Goal: Information Seeking & Learning: Learn about a topic

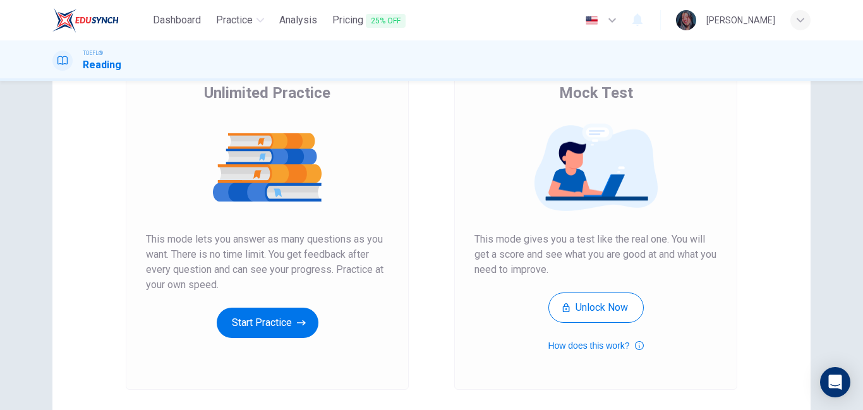
scroll to position [105, 0]
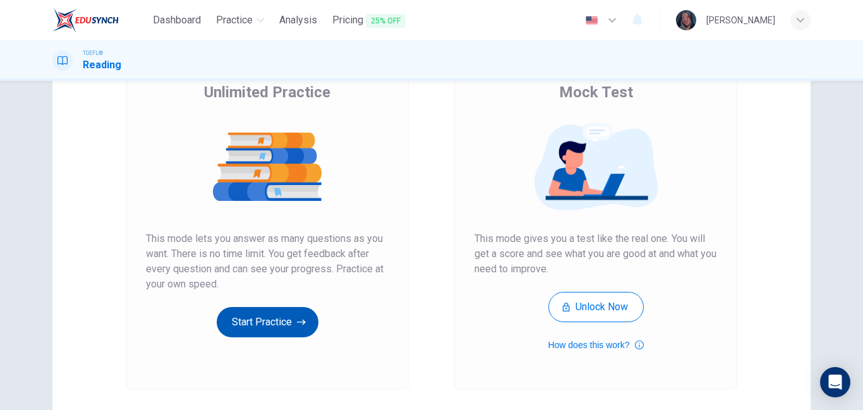
click at [275, 307] on button "Start Practice" at bounding box center [268, 322] width 102 height 30
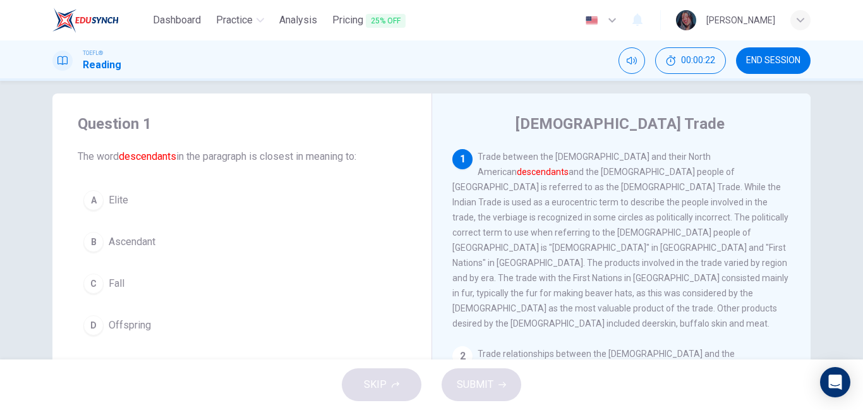
scroll to position [20, 0]
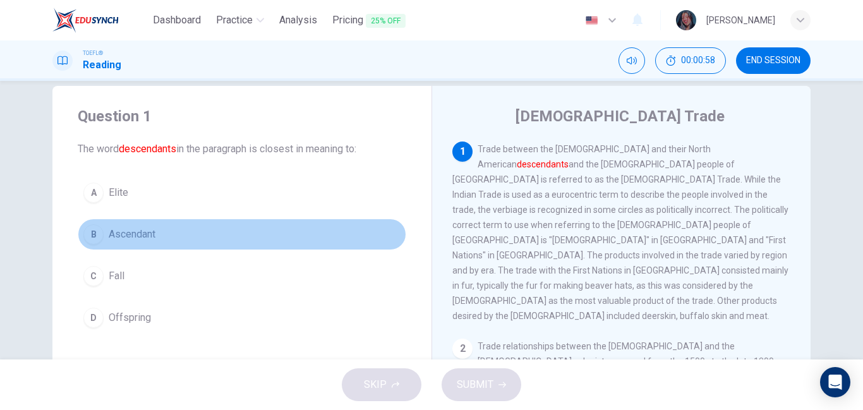
click at [228, 231] on button "B Ascendant" at bounding box center [242, 234] width 328 height 32
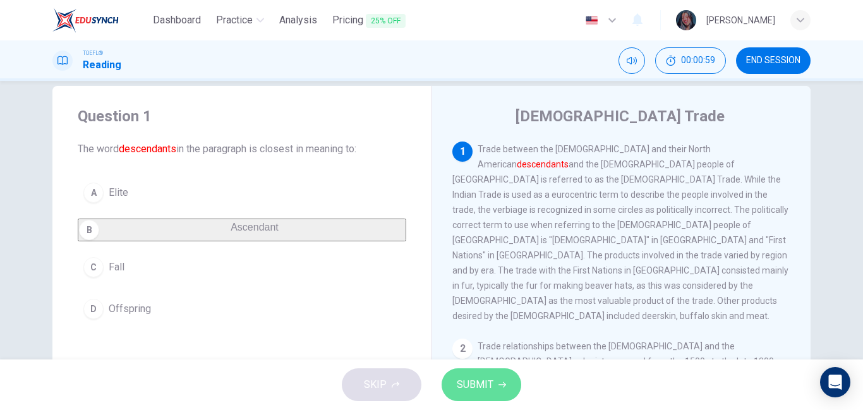
click at [489, 392] on span "SUBMIT" at bounding box center [475, 385] width 37 height 18
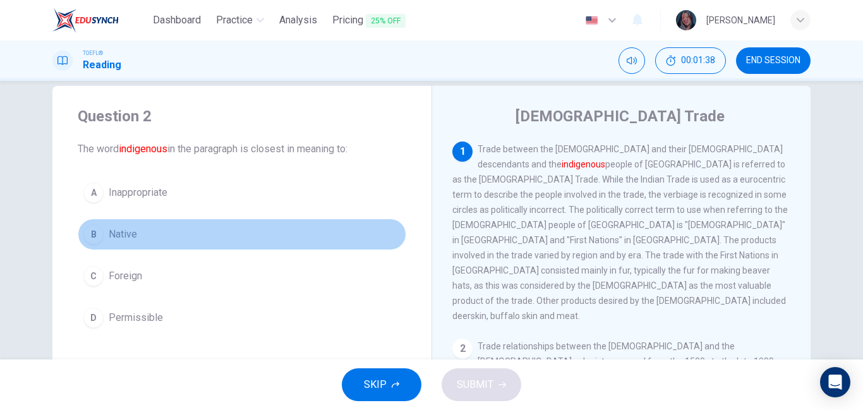
click at [244, 230] on button "B Native" at bounding box center [242, 234] width 328 height 32
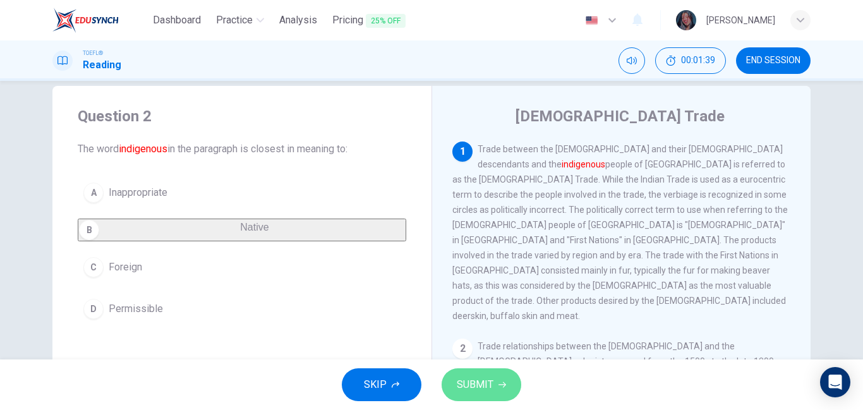
click at [491, 394] on button "SUBMIT" at bounding box center [481, 384] width 80 height 33
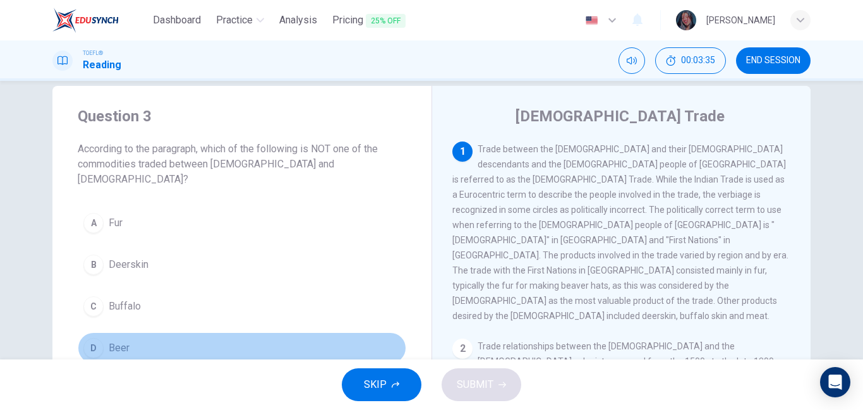
click at [184, 335] on button "D Beer" at bounding box center [242, 348] width 328 height 32
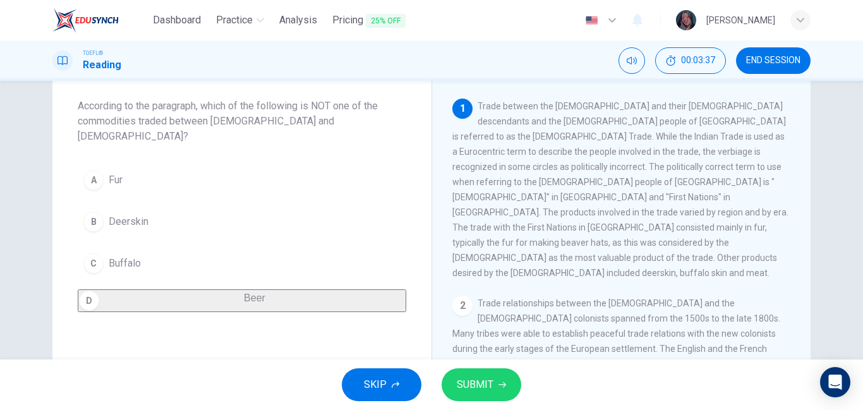
scroll to position [68, 0]
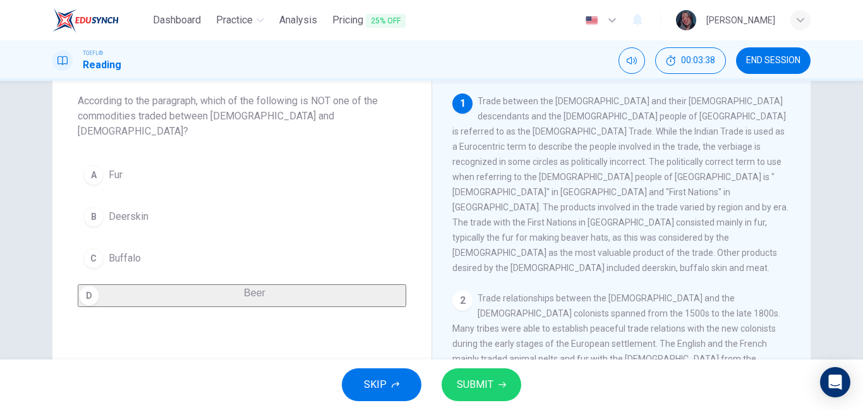
click at [491, 388] on span "SUBMIT" at bounding box center [475, 385] width 37 height 18
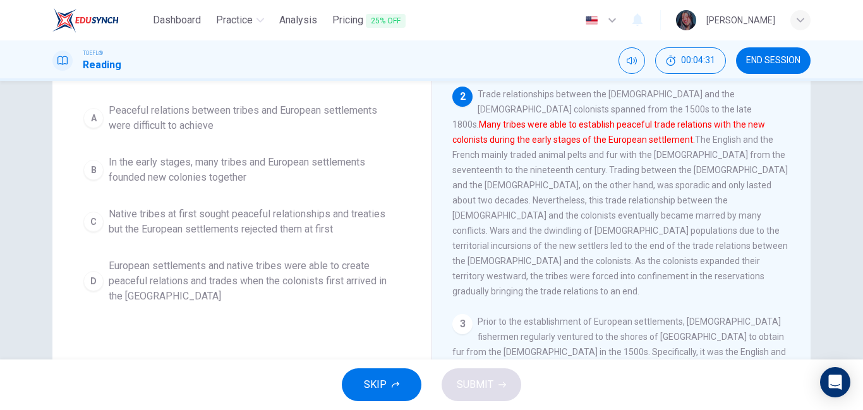
scroll to position [134, 0]
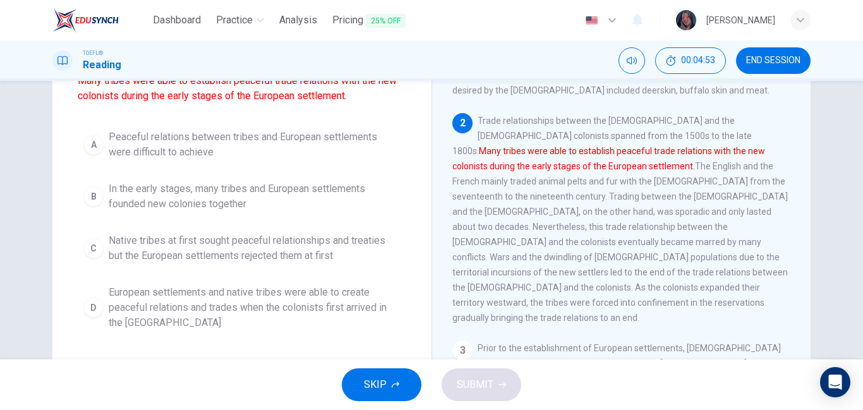
drag, startPoint x: 642, startPoint y: 105, endPoint x: 554, endPoint y: 140, distance: 94.2
click at [554, 140] on span "Trade relationships between the Native Americans and the European colonists spa…" at bounding box center [619, 219] width 335 height 207
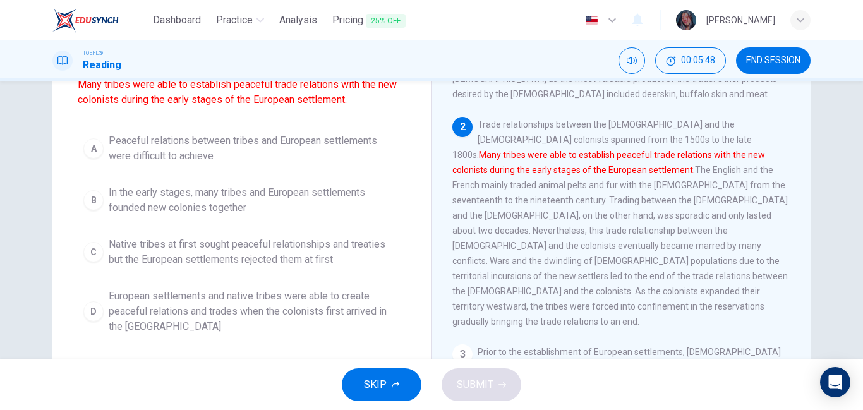
scroll to position [131, 0]
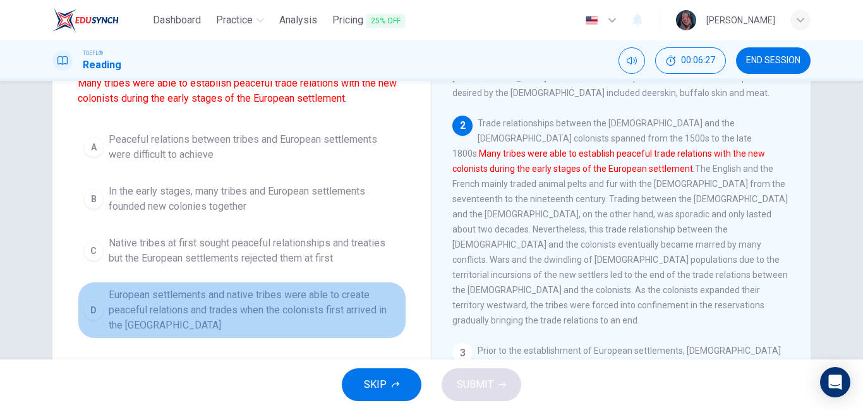
click at [278, 324] on span "European settlements and native tribes were able to create peaceful relations a…" at bounding box center [255, 309] width 292 height 45
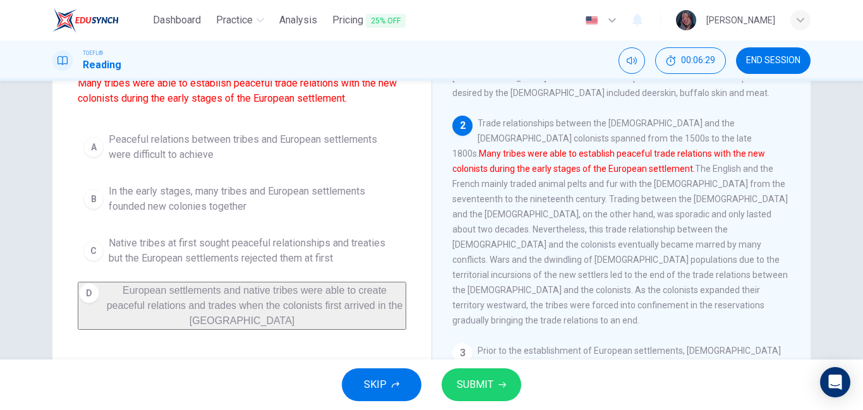
click at [292, 148] on span "Peaceful relations between tribes and European settlements were difficult to ac…" at bounding box center [255, 147] width 292 height 30
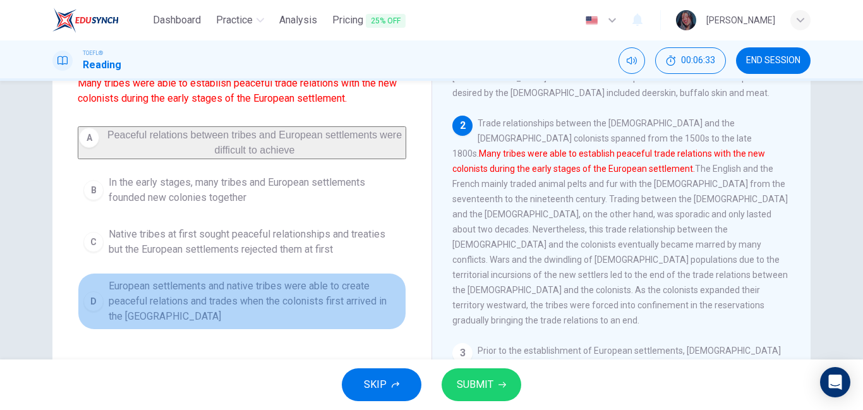
click at [266, 300] on span "European settlements and native tribes were able to create peaceful relations a…" at bounding box center [255, 300] width 292 height 45
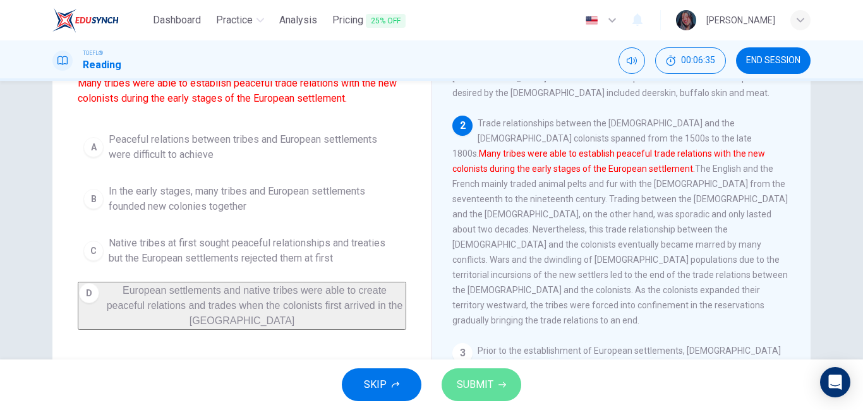
click at [505, 386] on icon "button" at bounding box center [502, 385] width 8 height 8
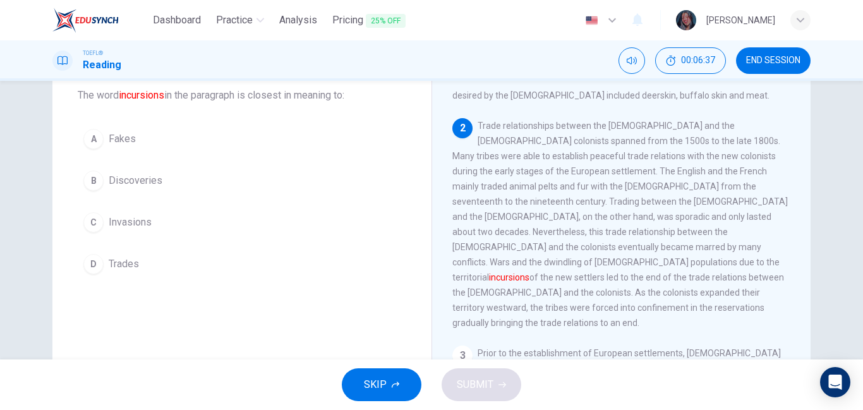
scroll to position [73, 0]
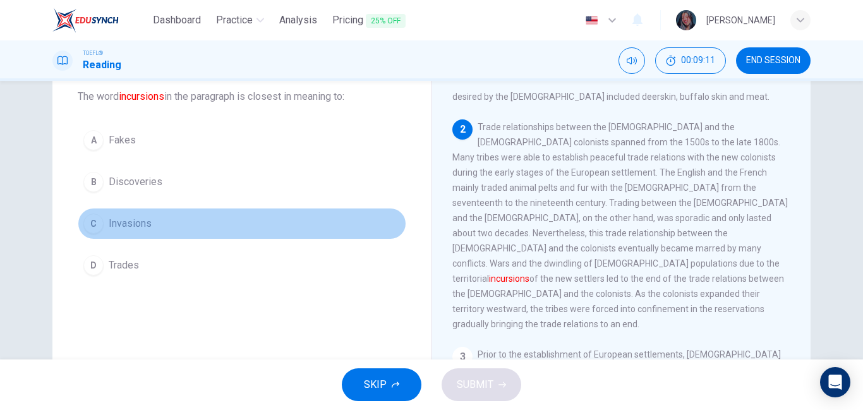
click at [177, 218] on button "C Invasions" at bounding box center [242, 224] width 328 height 32
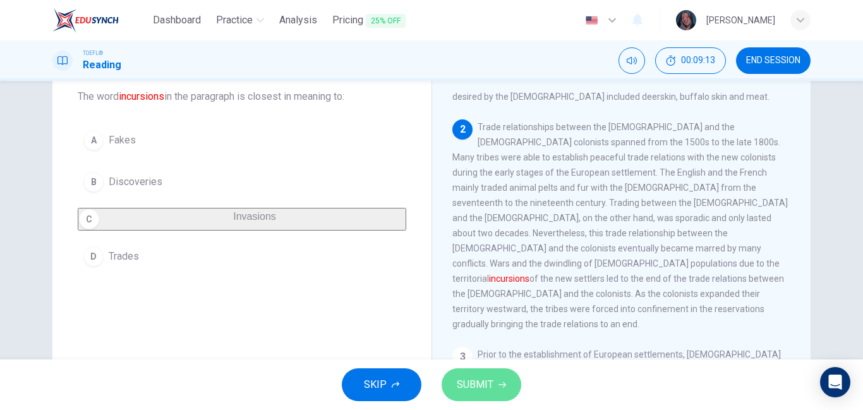
click at [484, 381] on span "SUBMIT" at bounding box center [475, 385] width 37 height 18
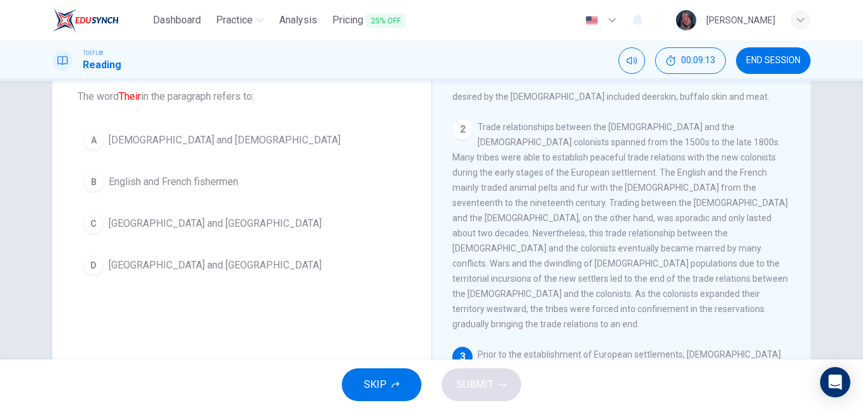
scroll to position [263, 0]
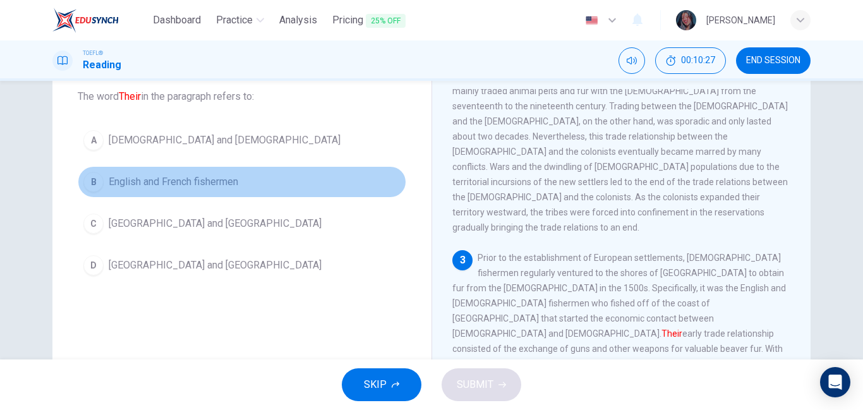
click at [287, 184] on button "B English and French fishermen" at bounding box center [242, 182] width 328 height 32
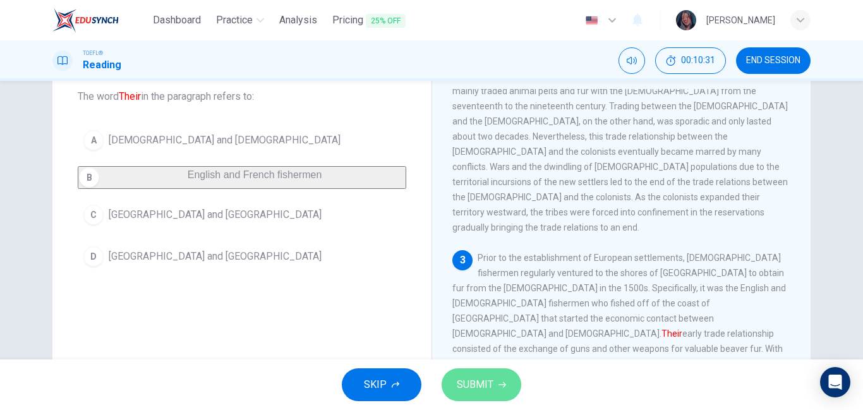
click at [485, 393] on span "SUBMIT" at bounding box center [475, 385] width 37 height 18
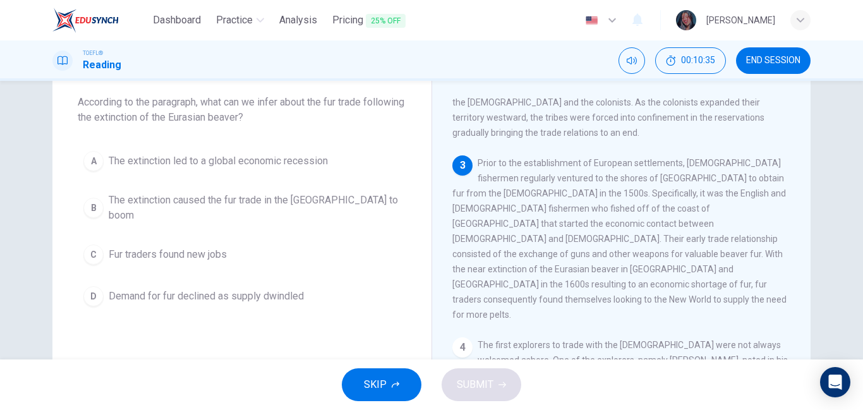
scroll to position [71, 0]
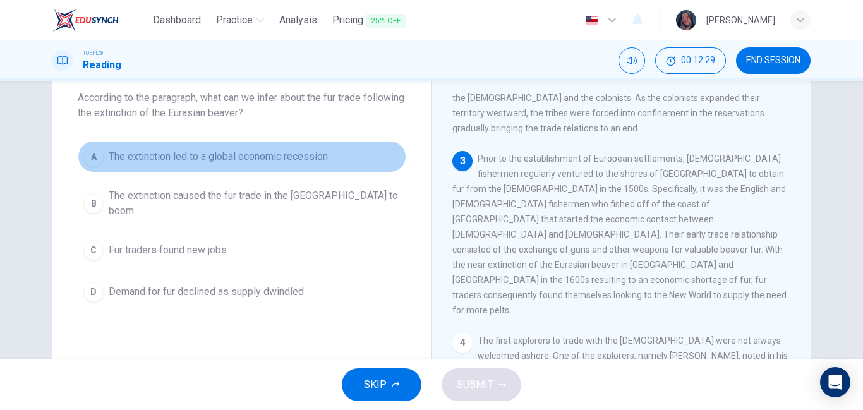
click at [273, 156] on span "The extinction led to a global economic recession" at bounding box center [218, 156] width 219 height 15
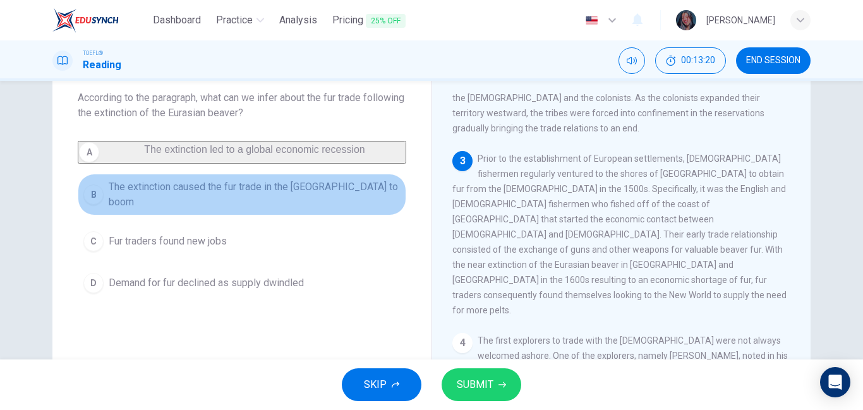
click at [278, 196] on span "The extinction caused the fur trade in the New World to boom" at bounding box center [255, 194] width 292 height 30
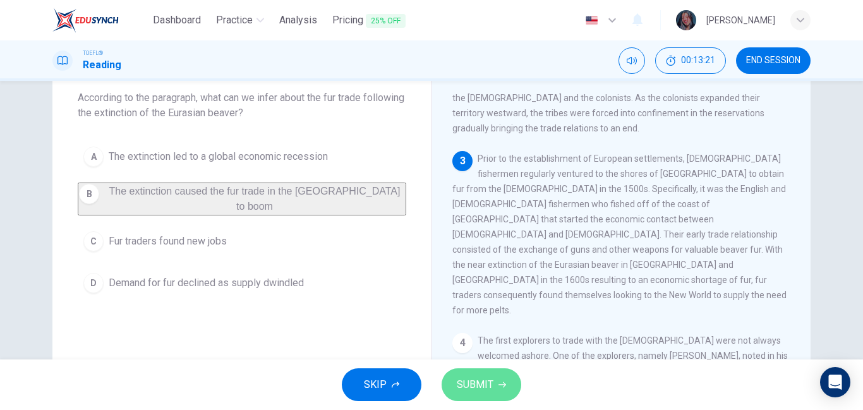
click at [484, 384] on span "SUBMIT" at bounding box center [475, 385] width 37 height 18
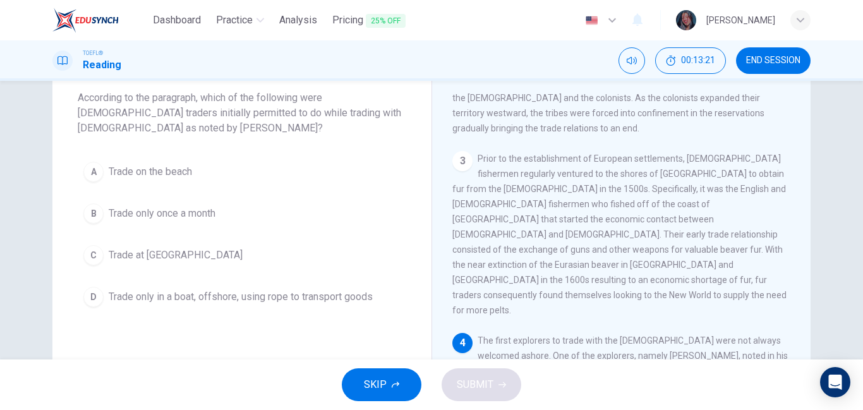
scroll to position [445, 0]
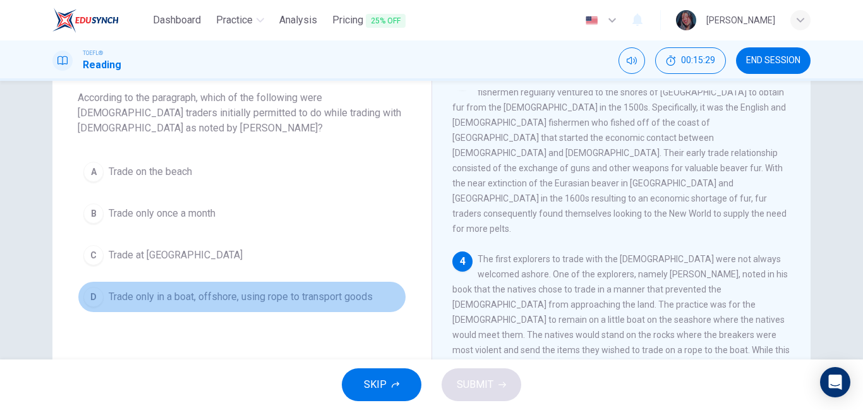
click at [337, 297] on span "Trade only in a boat, offshore, using rope to transport goods" at bounding box center [241, 296] width 264 height 15
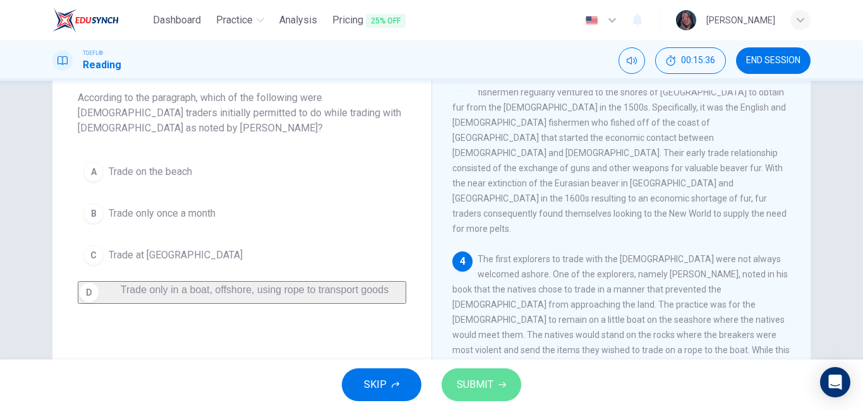
click at [462, 395] on button "SUBMIT" at bounding box center [481, 384] width 80 height 33
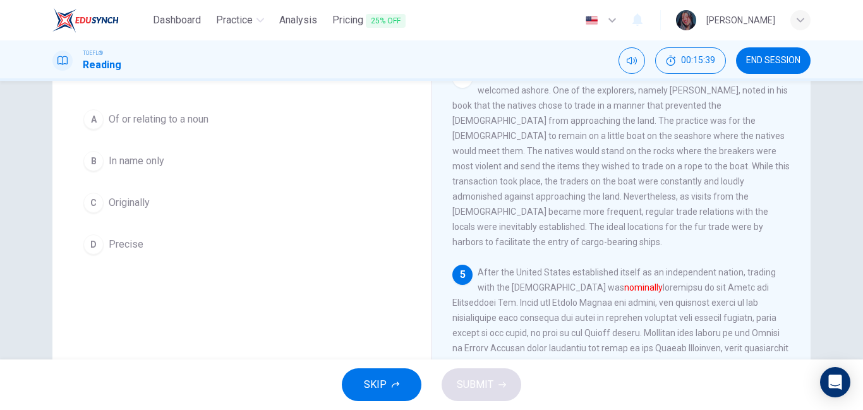
scroll to position [95, 0]
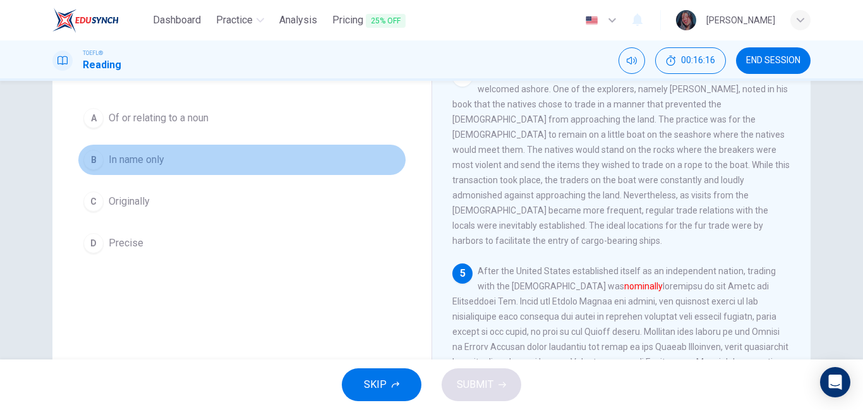
click at [191, 146] on button "B In name only" at bounding box center [242, 160] width 328 height 32
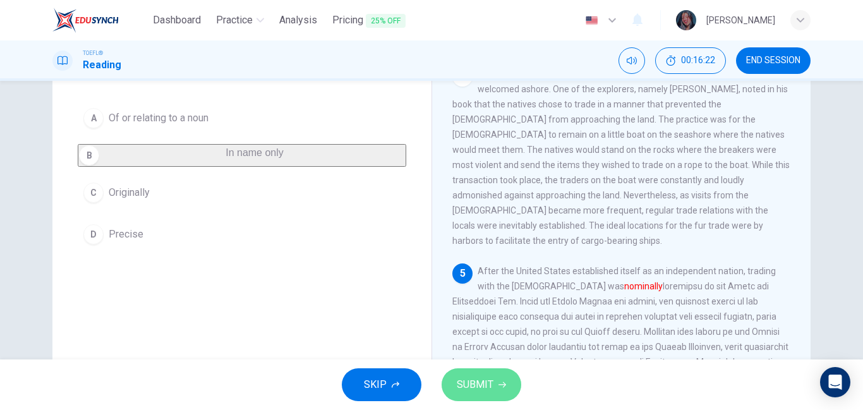
click at [487, 390] on span "SUBMIT" at bounding box center [475, 385] width 37 height 18
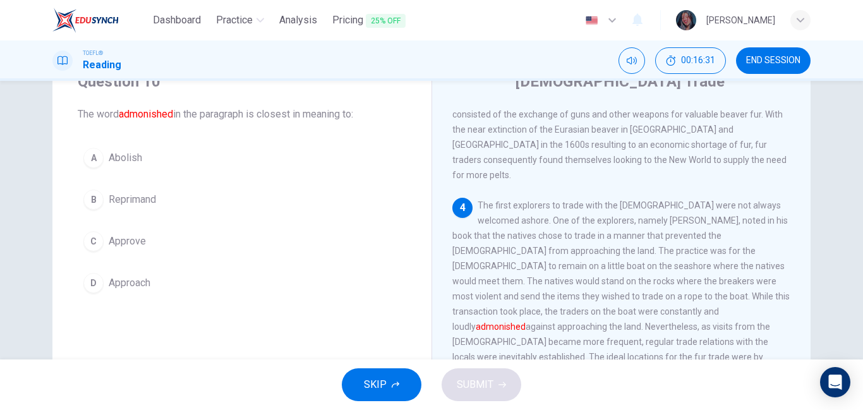
scroll to position [51, 0]
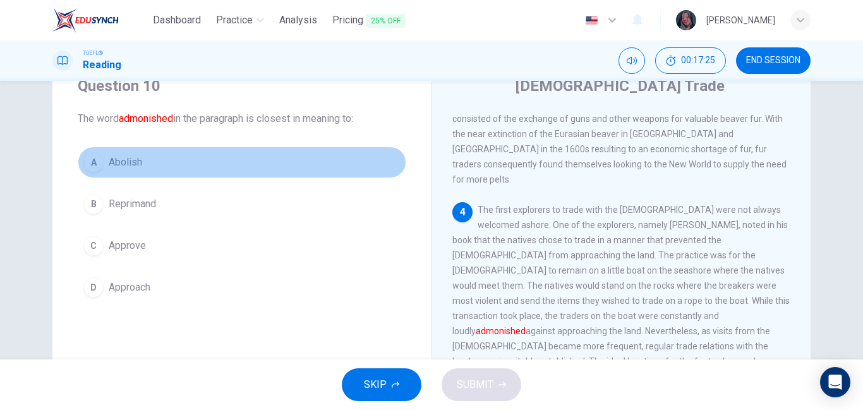
click at [263, 165] on button "A Abolish" at bounding box center [242, 162] width 328 height 32
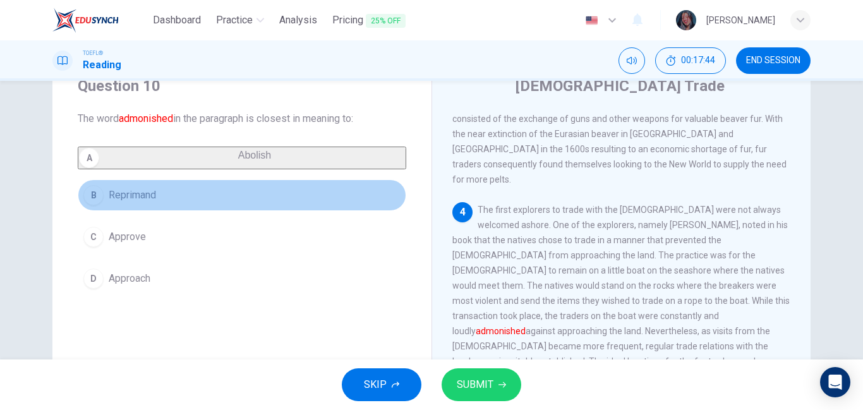
click at [254, 197] on button "B Reprimand" at bounding box center [242, 195] width 328 height 32
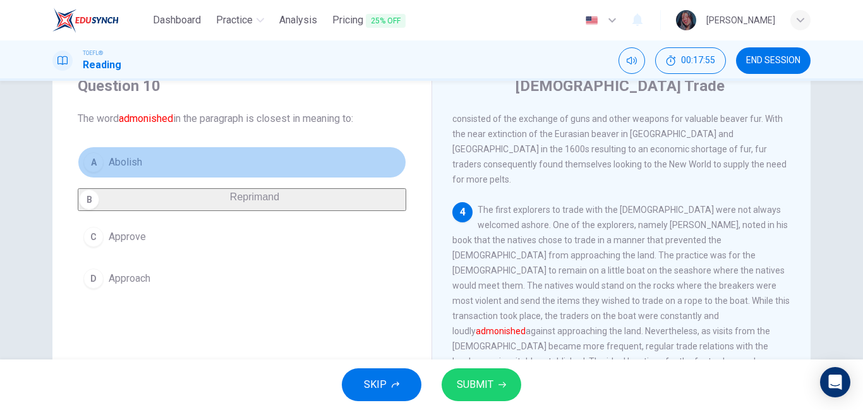
click at [243, 148] on button "A Abolish" at bounding box center [242, 162] width 328 height 32
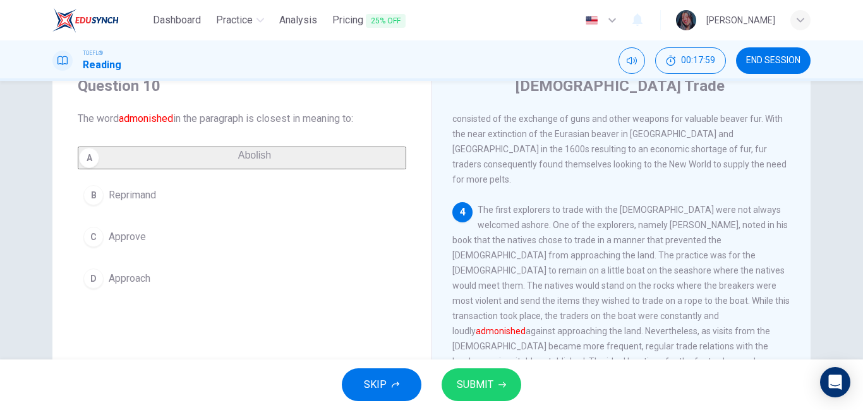
click at [264, 184] on div "A Abolish B Reprimand C Approve D Approach" at bounding box center [242, 220] width 328 height 148
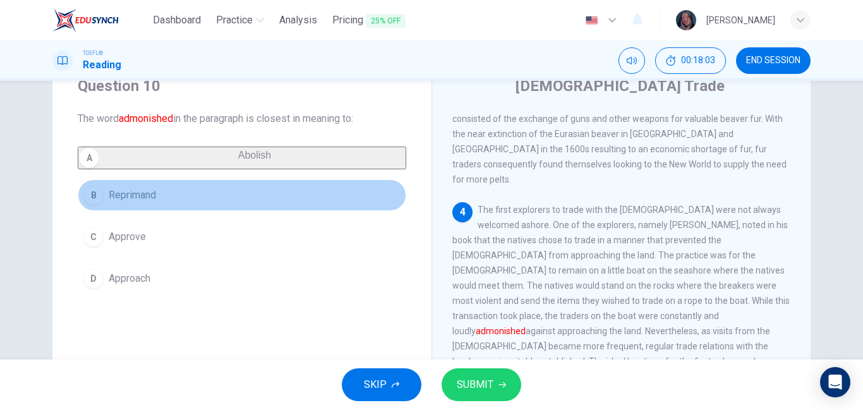
click at [325, 210] on button "B Reprimand" at bounding box center [242, 195] width 328 height 32
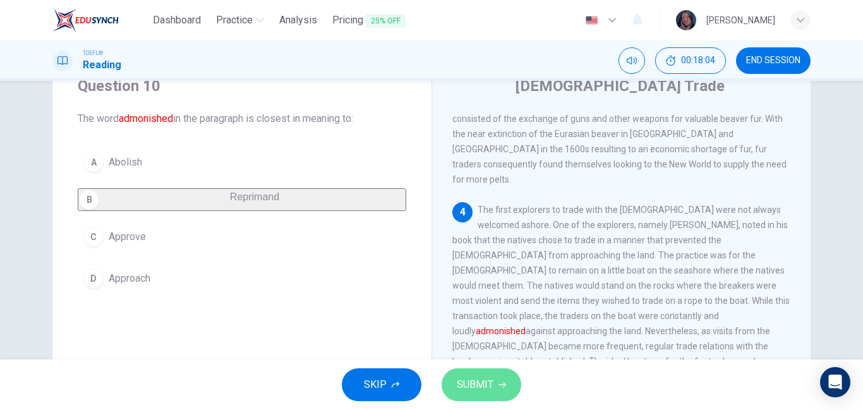
click at [487, 386] on span "SUBMIT" at bounding box center [475, 385] width 37 height 18
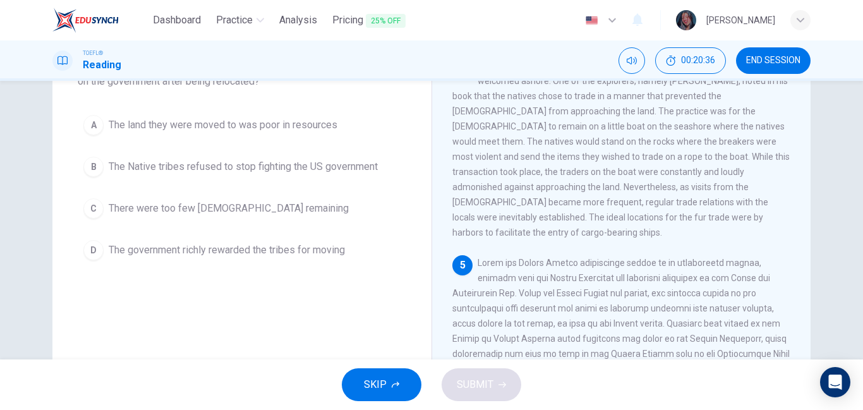
scroll to position [96, 0]
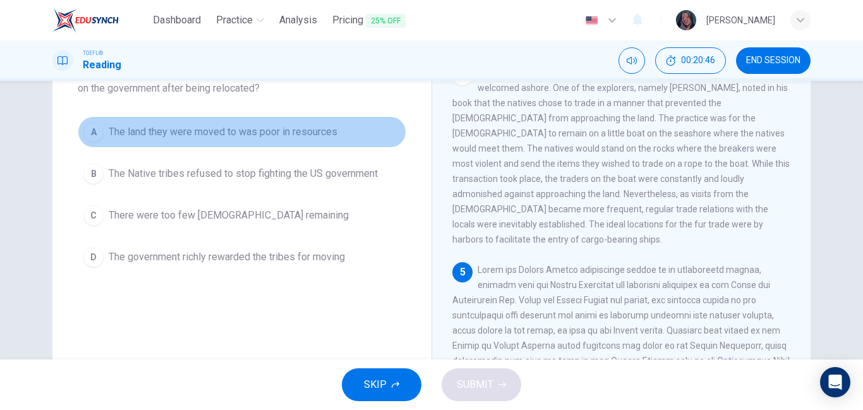
click at [331, 138] on span "The land they were moved to was poor in resources" at bounding box center [223, 131] width 229 height 15
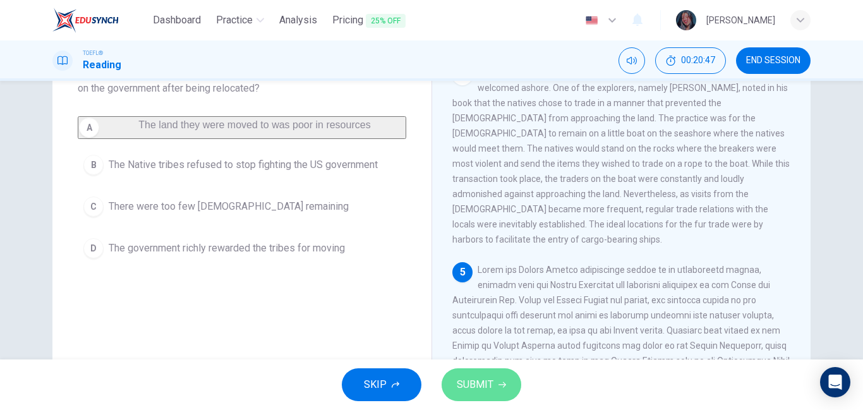
click at [465, 396] on button "SUBMIT" at bounding box center [481, 384] width 80 height 33
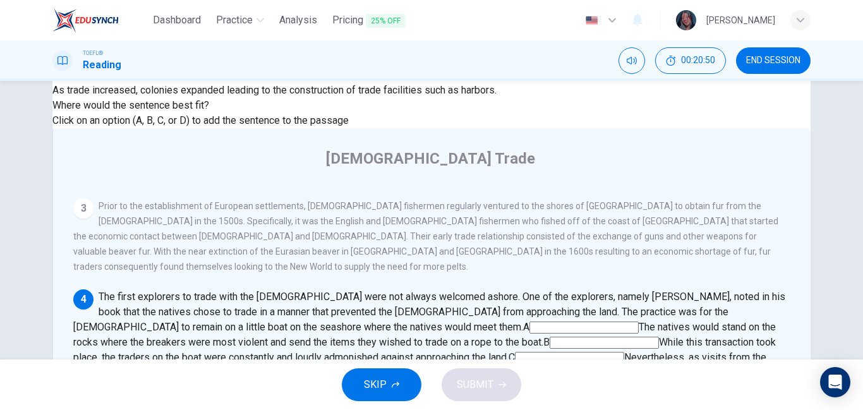
scroll to position [88, 0]
click at [638, 323] on input at bounding box center [583, 329] width 109 height 12
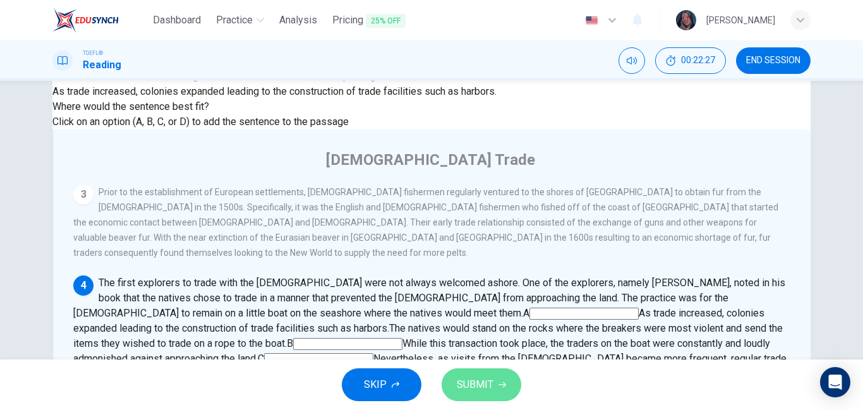
click at [492, 381] on span "SUBMIT" at bounding box center [475, 385] width 37 height 18
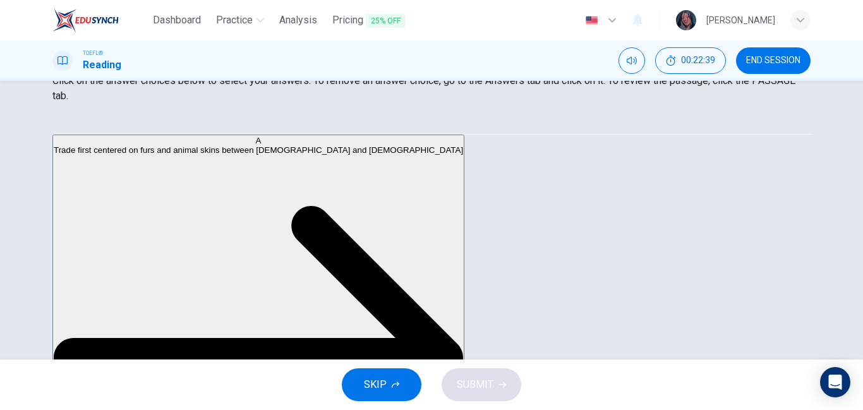
scroll to position [211, 0]
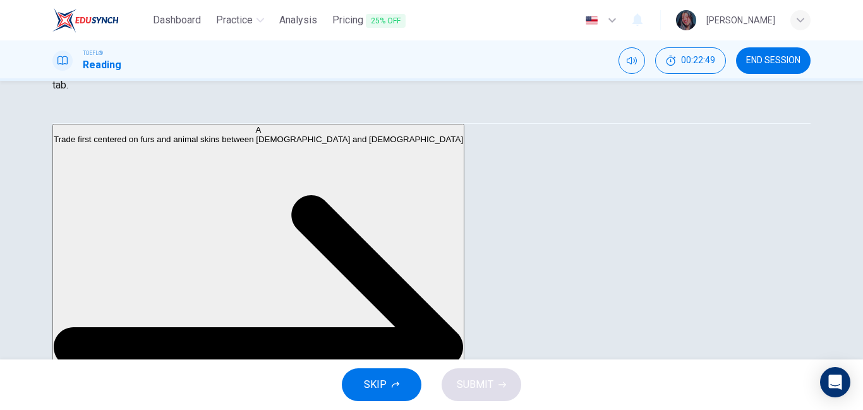
drag, startPoint x: 258, startPoint y: 175, endPoint x: 268, endPoint y: 177, distance: 9.8
drag, startPoint x: 268, startPoint y: 177, endPoint x: 263, endPoint y: 184, distance: 8.6
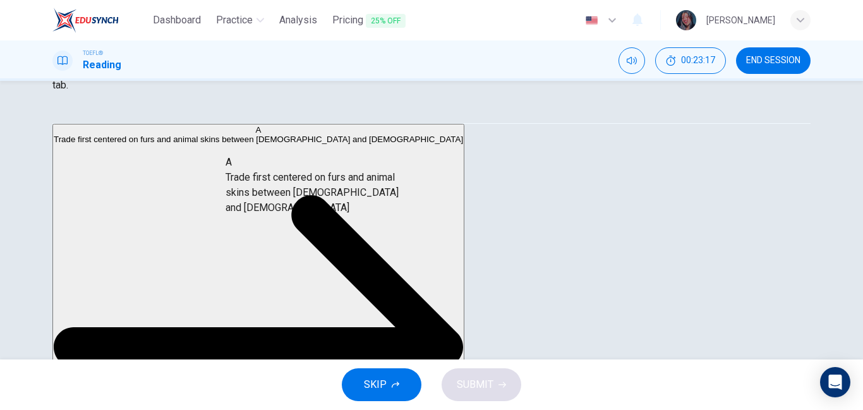
drag, startPoint x: 162, startPoint y: 157, endPoint x: 405, endPoint y: 191, distance: 245.4
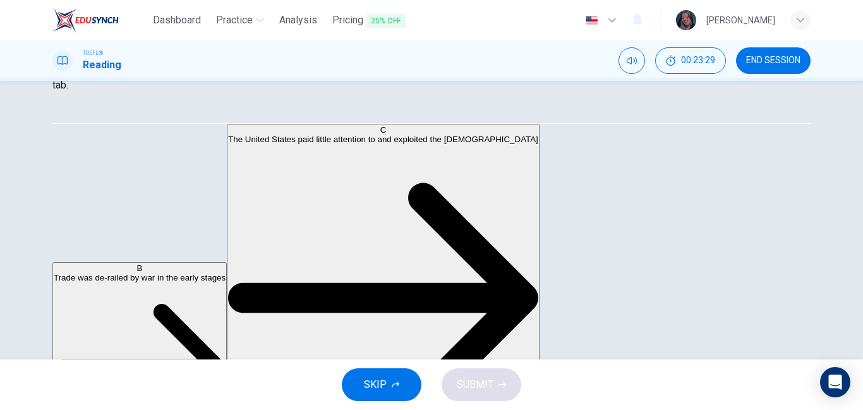
scroll to position [208, 0]
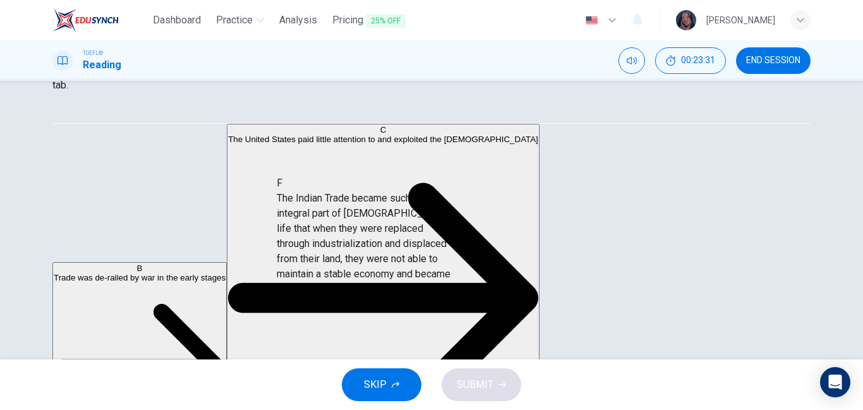
drag, startPoint x: 166, startPoint y: 262, endPoint x: 373, endPoint y: 260, distance: 206.5
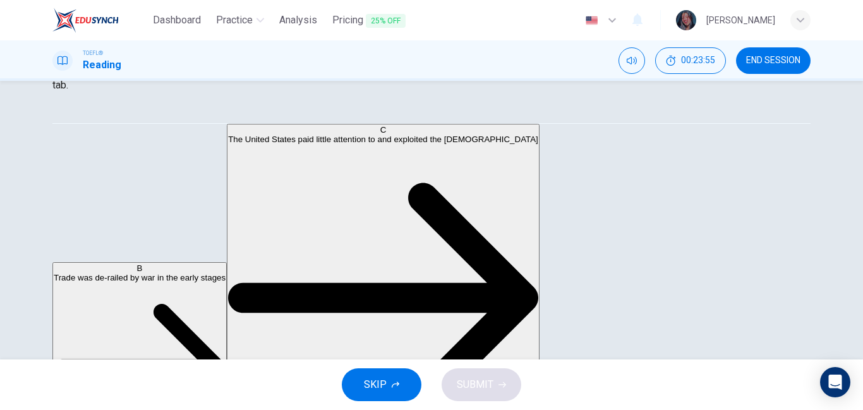
scroll to position [0, 0]
drag, startPoint x: 176, startPoint y: 149, endPoint x: 405, endPoint y: 292, distance: 270.0
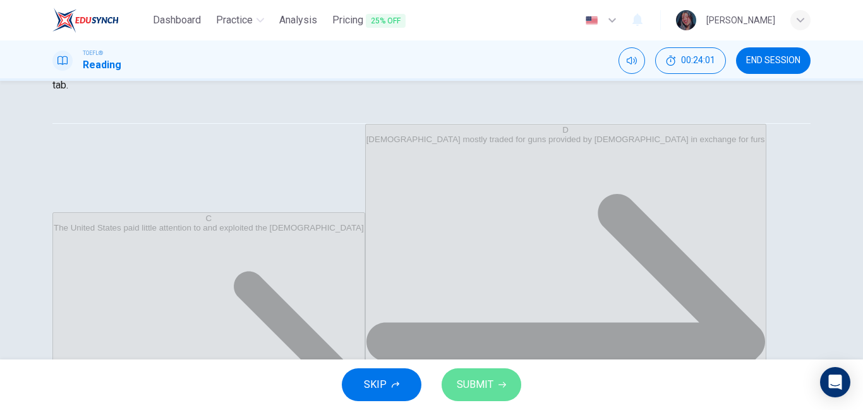
click at [494, 381] on button "SUBMIT" at bounding box center [481, 384] width 80 height 33
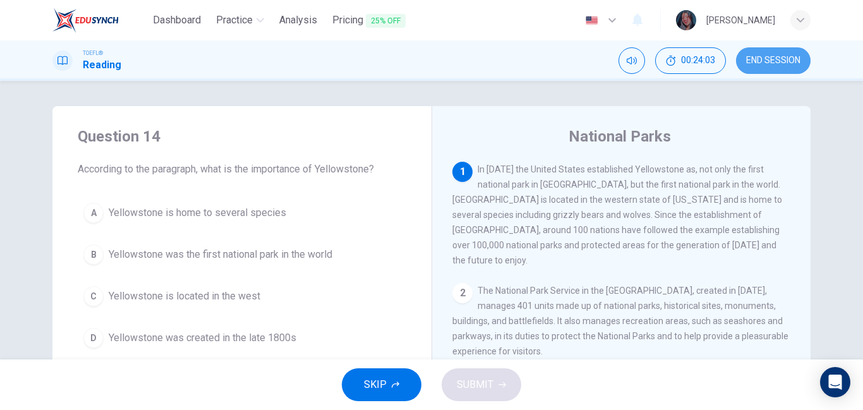
click at [771, 56] on span "END SESSION" at bounding box center [773, 61] width 54 height 10
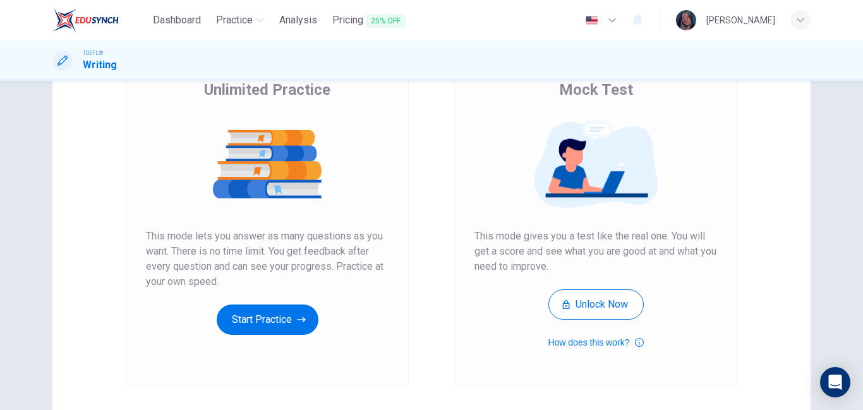
scroll to position [117, 0]
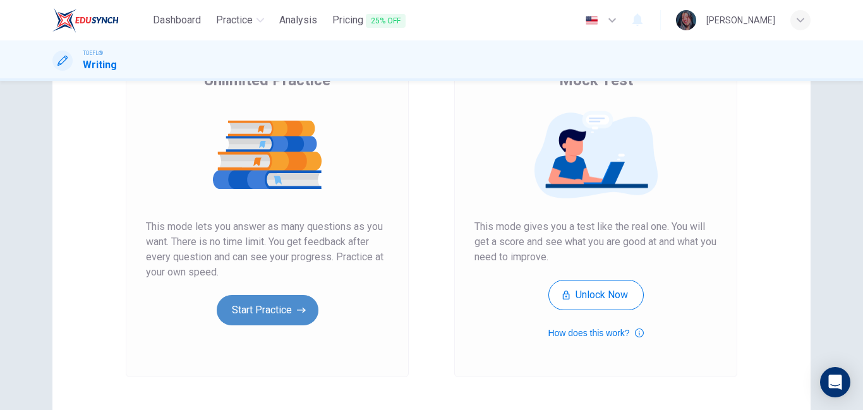
click at [246, 305] on button "Start Practice" at bounding box center [268, 310] width 102 height 30
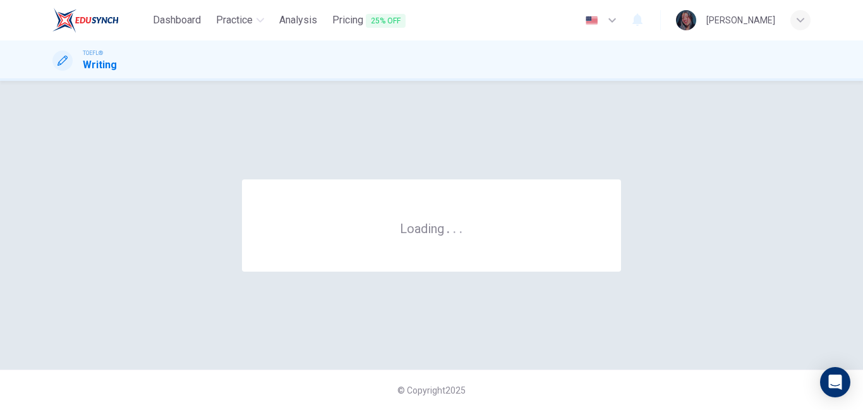
scroll to position [0, 0]
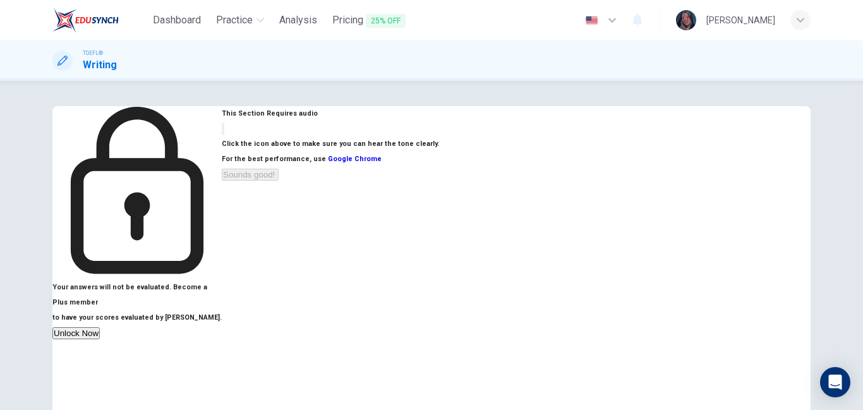
click at [223, 132] on icon "button" at bounding box center [223, 132] width 0 height 0
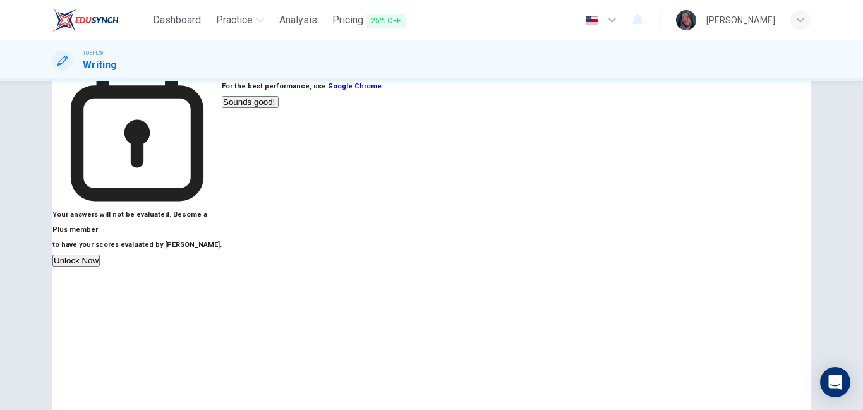
scroll to position [107, 0]
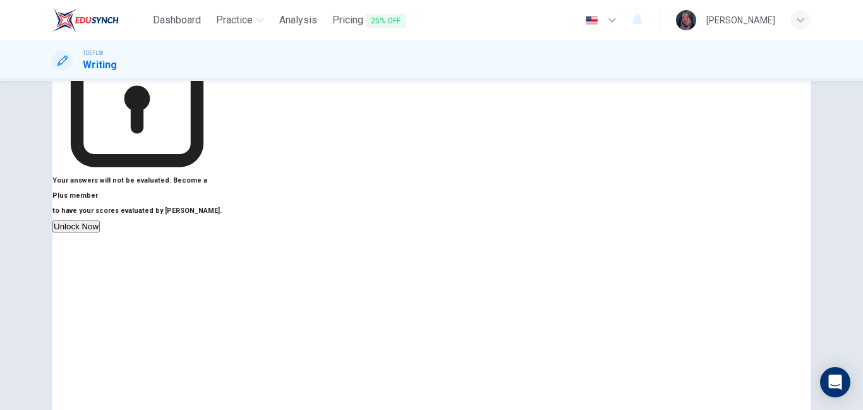
click at [238, 39] on icon "button" at bounding box center [230, 32] width 15 height 11
click at [278, 74] on button "Sounds good!" at bounding box center [250, 68] width 57 height 12
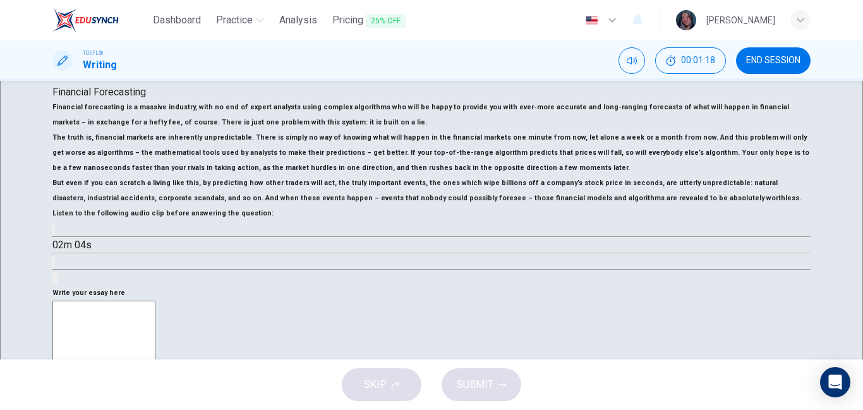
scroll to position [0, 0]
drag, startPoint x: 417, startPoint y: 195, endPoint x: 412, endPoint y: 215, distance: 21.0
click at [412, 215] on div "Financial Forecasting Financial forecasting is a massive industry, with no end …" at bounding box center [431, 185] width 758 height 201
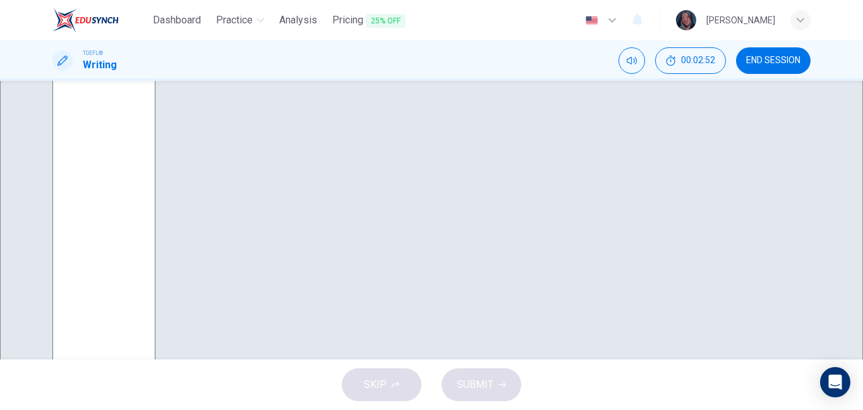
scroll to position [51, 0]
click at [54, 23] on icon "Click to see the audio transcription" at bounding box center [54, 23] width 0 height 0
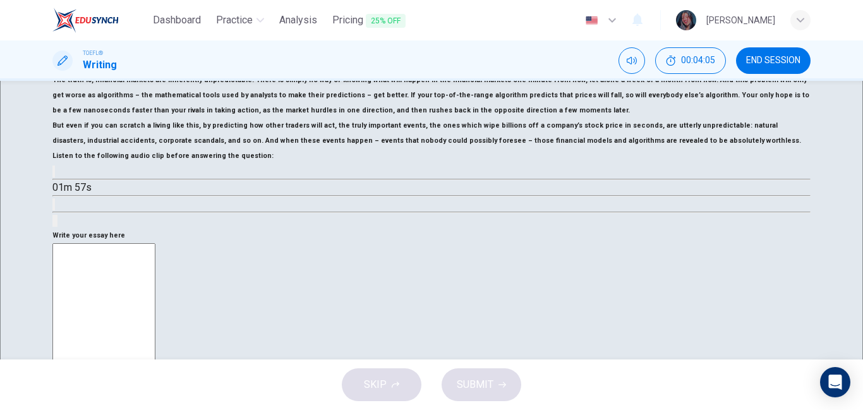
scroll to position [212, 0]
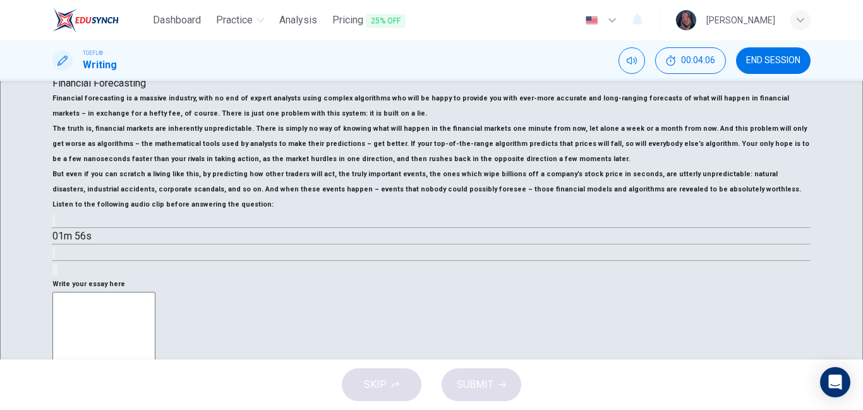
type input "9"
type textarea "kn"
type input "9"
type textarea "x"
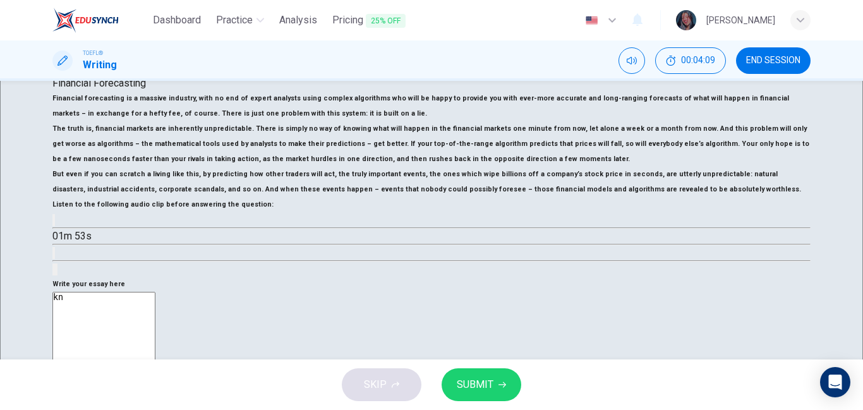
type input "9"
type textarea "x"
type textarea "knh"
type textarea "x"
type input "9"
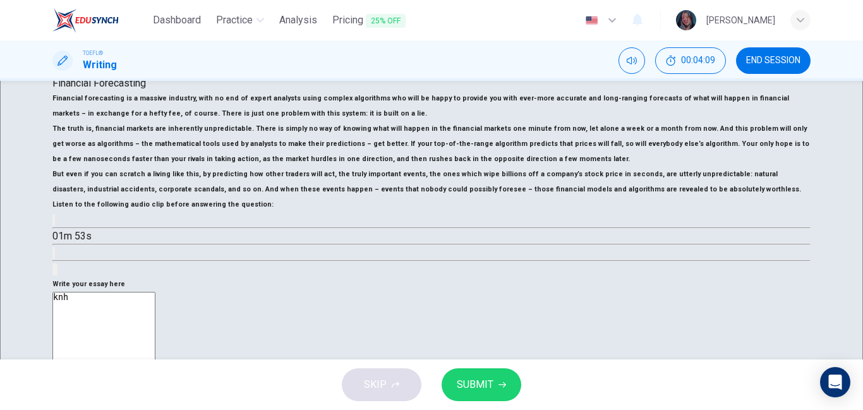
type textarea "x"
type input "9"
type textarea "knhh"
type textarea "x"
type input "9"
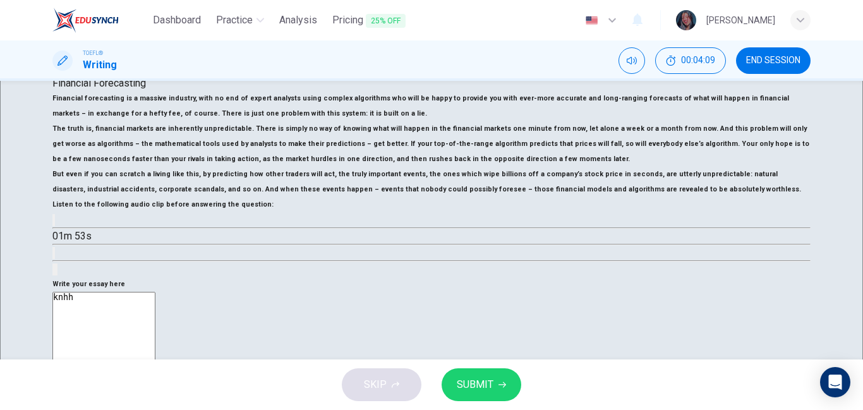
type textarea "x"
type textarea "knhhh"
type textarea "x"
type input "9"
type textarea "x"
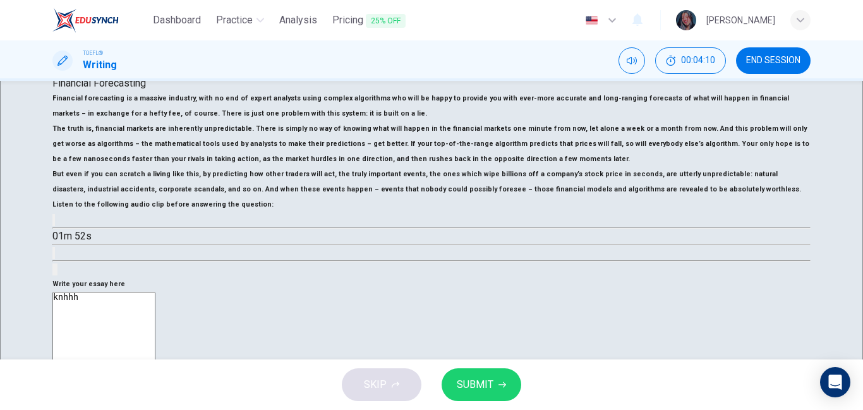
type textarea "knhhh"
type input "9"
type textarea "x"
type textarea "knhhh k"
type textarea "x"
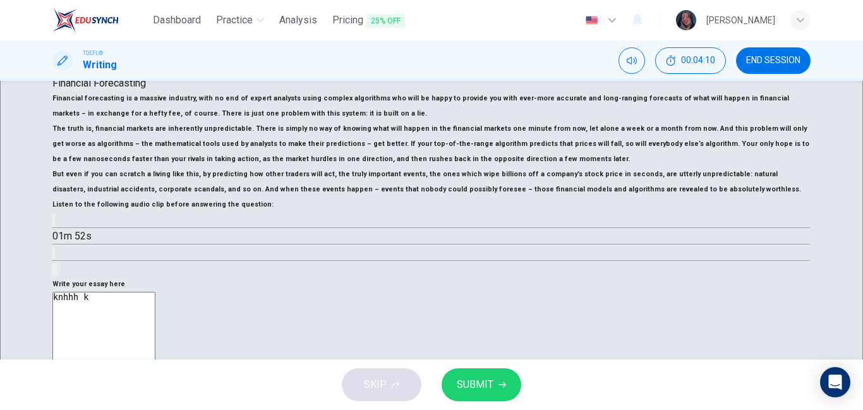
type textarea "knhhh kh"
type input "9"
type textarea "x"
type textarea "knhhh khi"
type input "9"
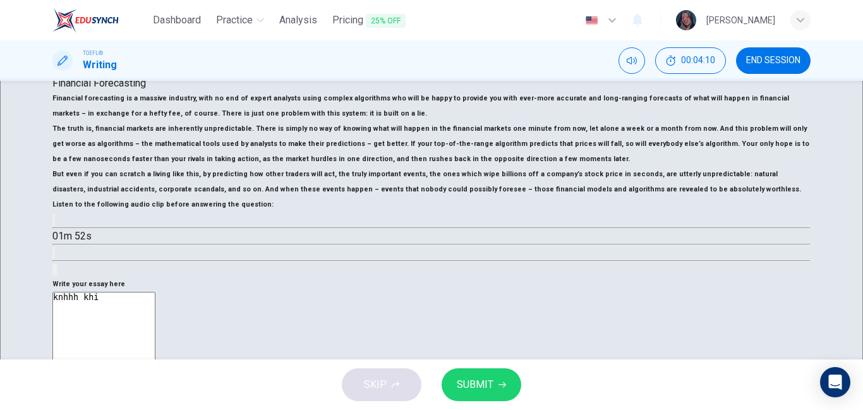
type textarea "knhhh khih"
type textarea "x"
type input "9"
type textarea "x"
type input "10"
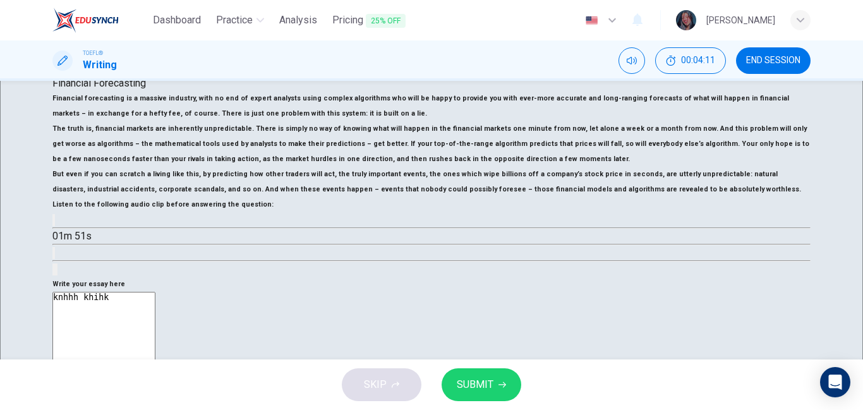
type textarea "knhhh khihkh"
type input "10"
type textarea "x"
type input "10"
type textarea "x"
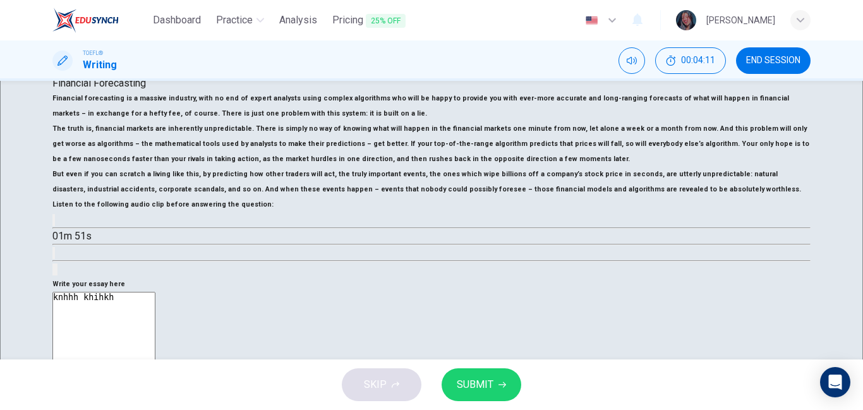
type textarea "knhhh khihk"
type textarea "x"
type input "10"
type textarea "x"
type input "11"
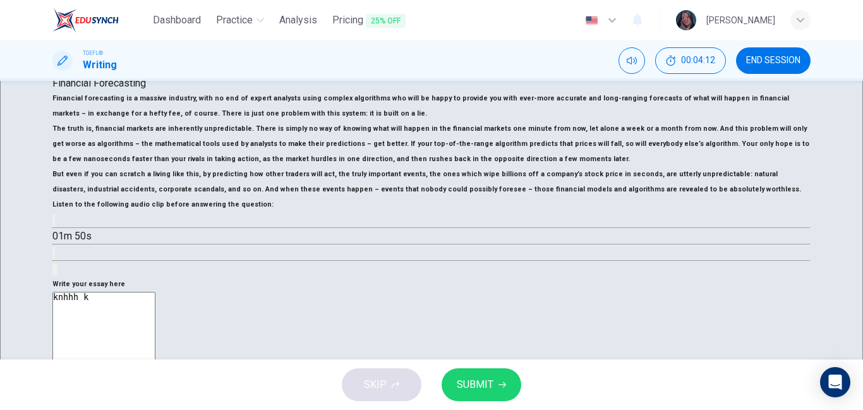
type textarea "knhhh"
type input "11"
type textarea "knhhh"
type textarea "x"
type textarea "kn"
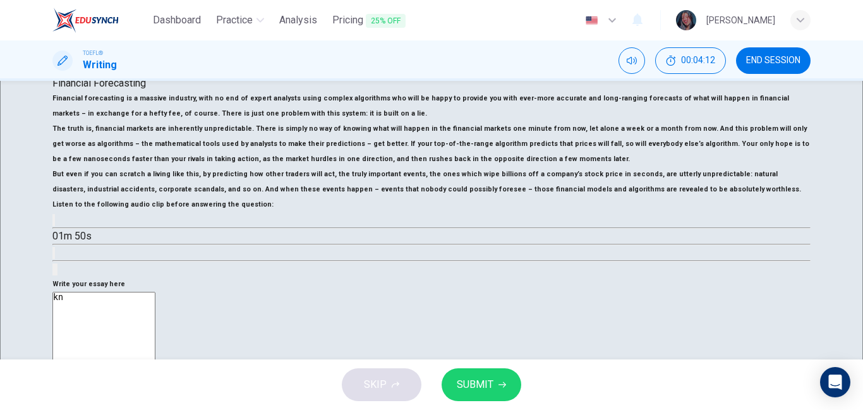
type input "11"
type textarea "k"
type textarea "x"
type input "0"
type textarea "I"
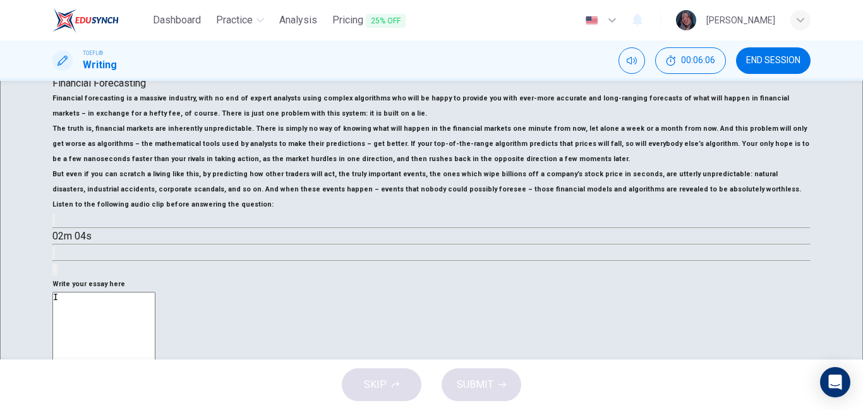
type textarea "x"
type textarea "In"
type textarea "x"
type textarea "In"
type textarea "x"
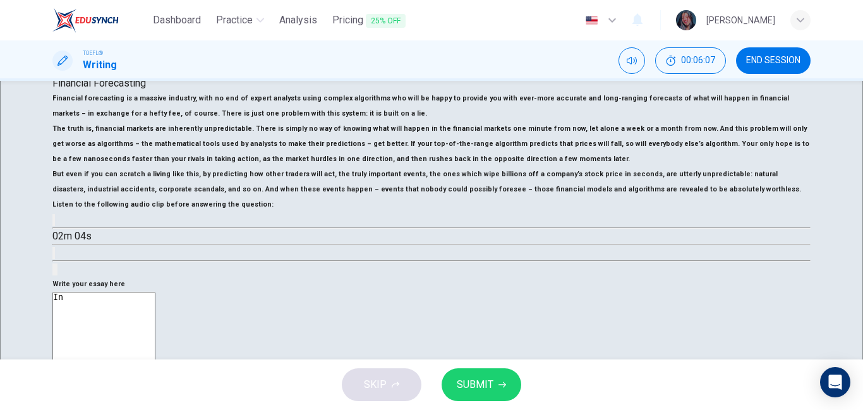
type textarea "In t"
type textarea "x"
type textarea "In th"
type textarea "x"
type textarea "In the"
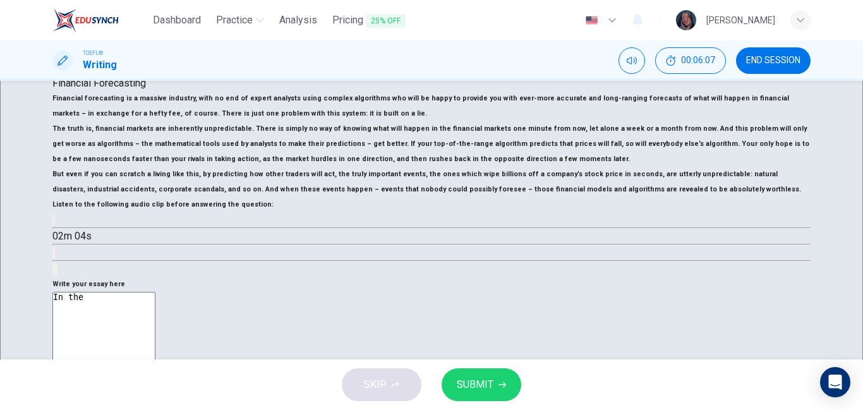
type textarea "x"
type textarea "In the"
type textarea "x"
type textarea "In the le"
type textarea "x"
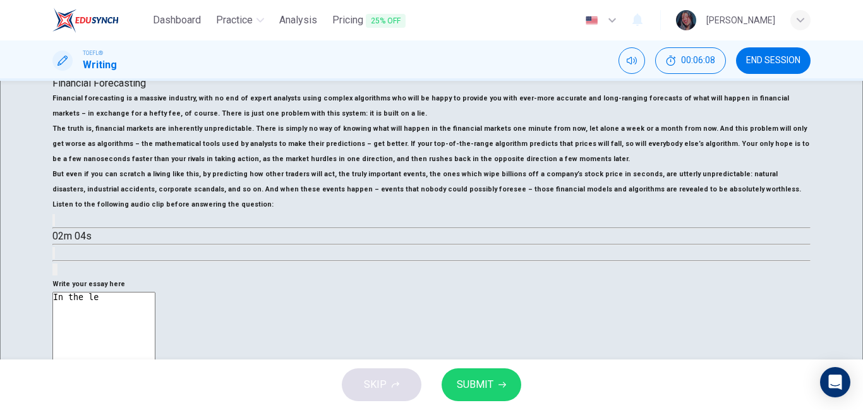
type textarea "In the lec"
type textarea "x"
type textarea "In the lect"
type textarea "x"
type textarea "In the lectu"
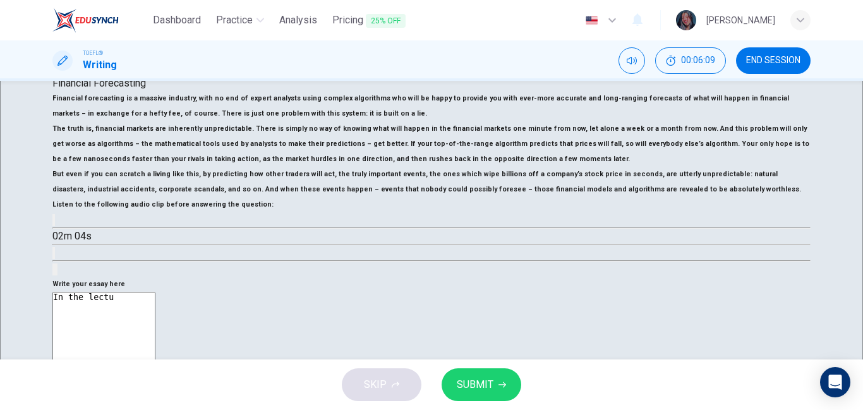
type textarea "x"
type textarea "In the lectur"
type textarea "x"
type textarea "In the lecture"
type textarea "x"
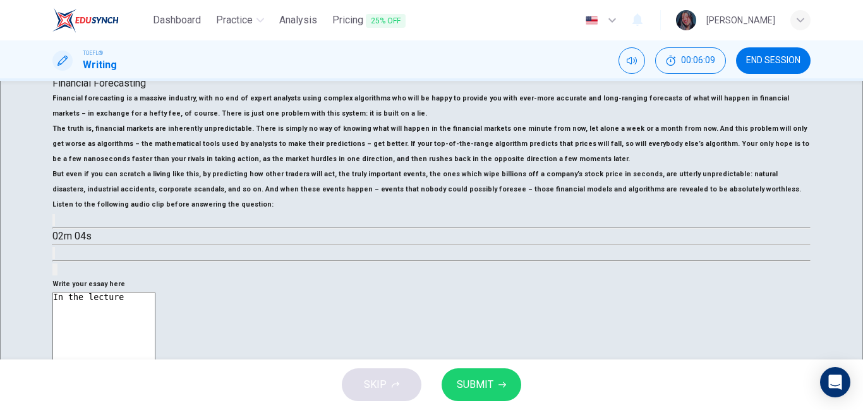
type textarea "In the lecture"
type textarea "x"
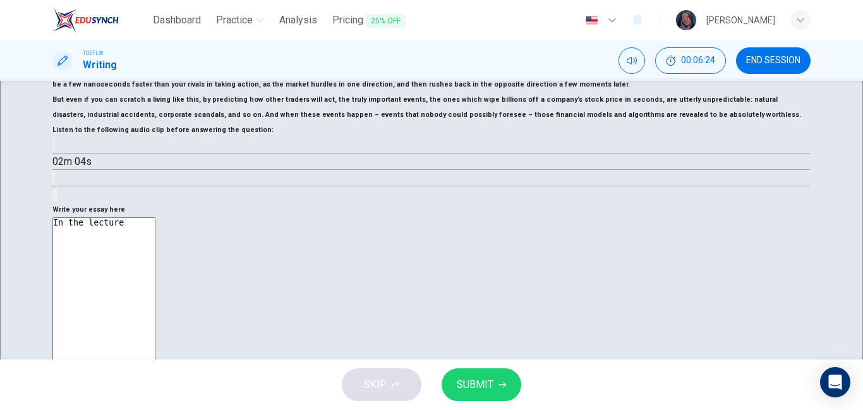
scroll to position [273, 0]
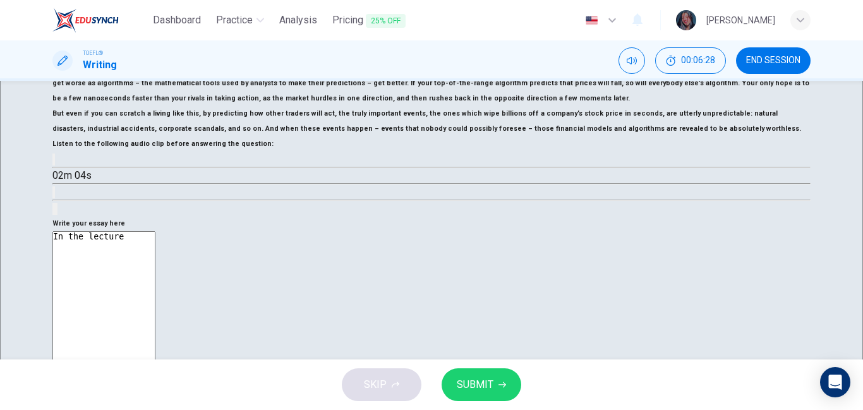
type textarea "In the lecture"
type textarea "x"
type textarea "In the lecture,"
type textarea "x"
type textarea "In the lecture,"
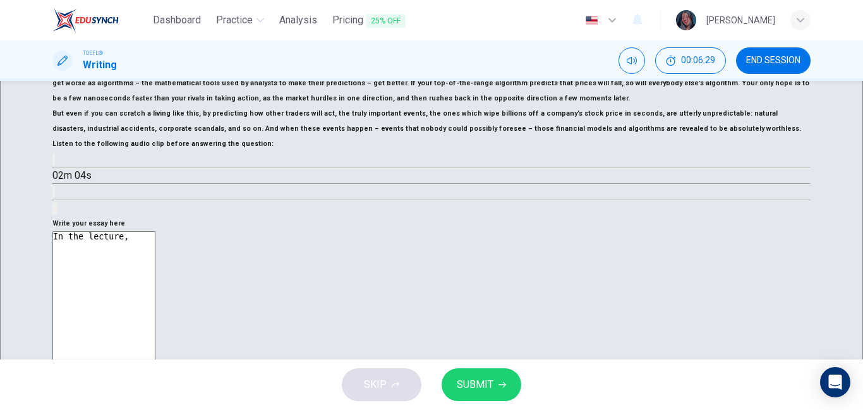
type textarea "x"
type textarea "In the lecture, t"
type textarea "x"
type textarea "In the lecture, th"
type textarea "x"
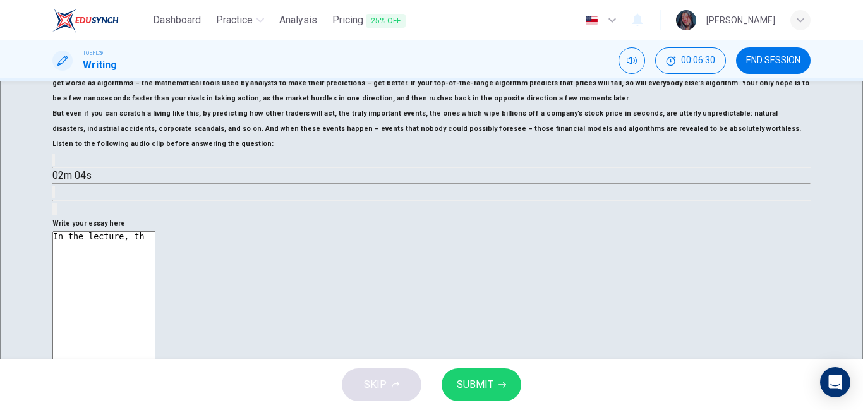
type textarea "In the lecture, the"
type textarea "x"
type textarea "In the lecture, the"
type textarea "x"
type textarea "In the lecture, the p"
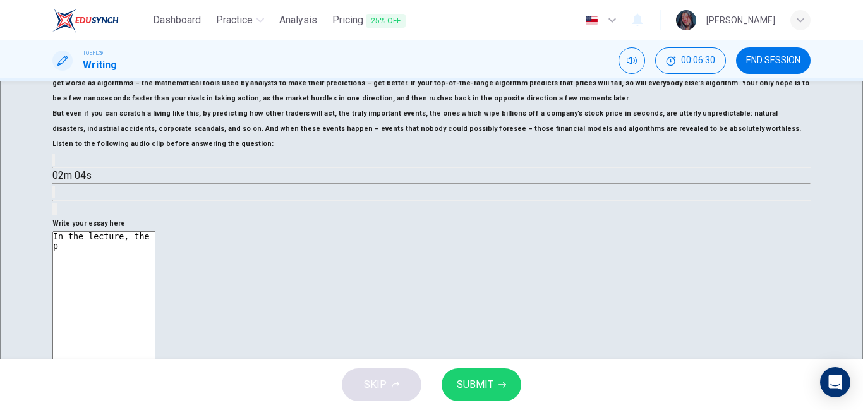
type textarea "x"
type textarea "In the lecture, the pr"
type textarea "x"
type textarea "In the lecture, the pro"
type textarea "x"
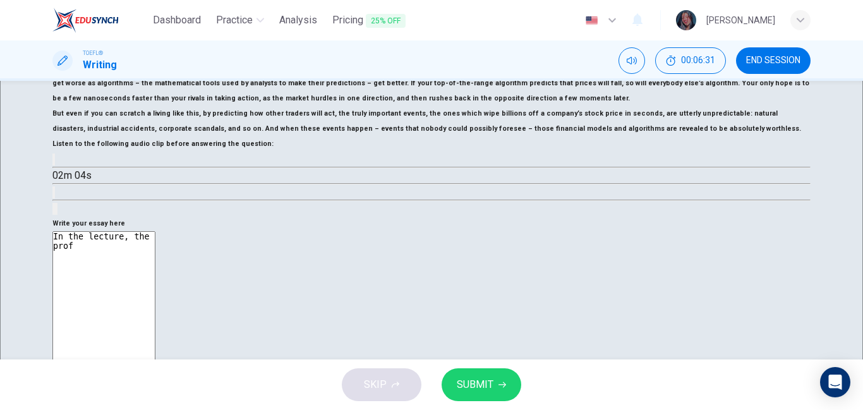
type textarea "In the lecture, the [DEMOGRAPHIC_DATA]"
type textarea "x"
type textarea "In the lecture, the profes"
type textarea "x"
type textarea "In the lecture, the profess"
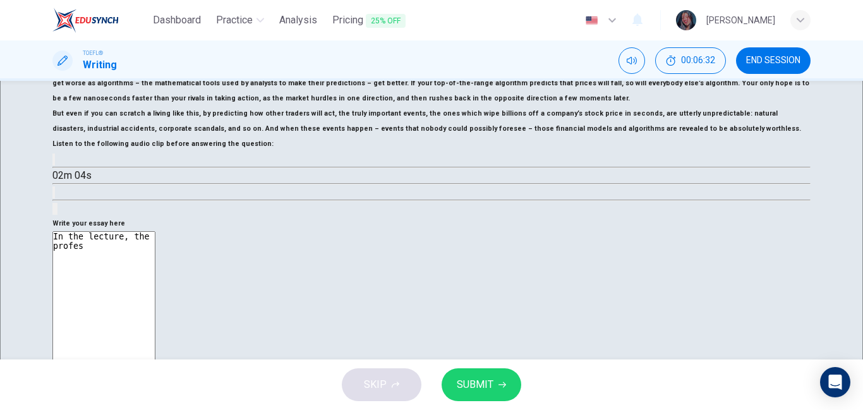
type textarea "x"
type textarea "In the lecture, the professor"
type textarea "x"
type textarea "In the lecture, the professor"
type textarea "x"
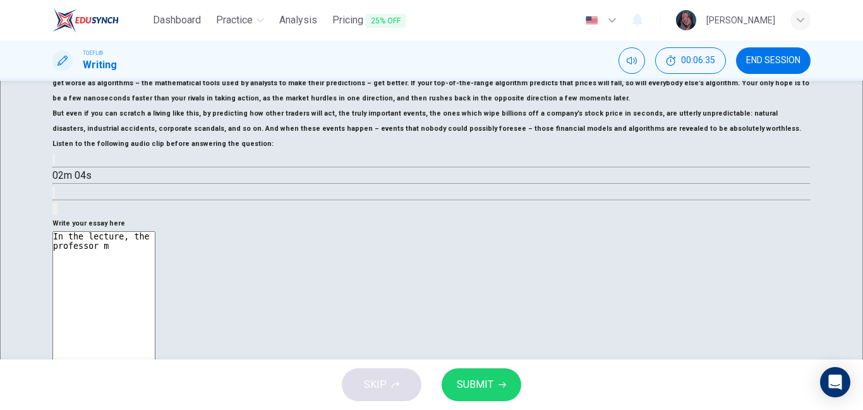
type textarea "In the lecture, the professor [PERSON_NAME]"
type textarea "x"
type textarea "In the lecture, the professor mad"
type textarea "x"
type textarea "In the lecture, the professor made"
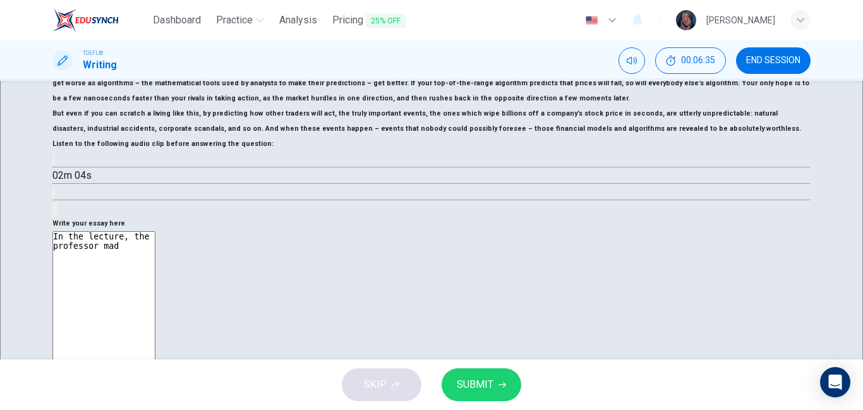
type textarea "x"
type textarea "In the lecture, the professor made"
type textarea "x"
type textarea "In the lecture, the professor made s"
type textarea "x"
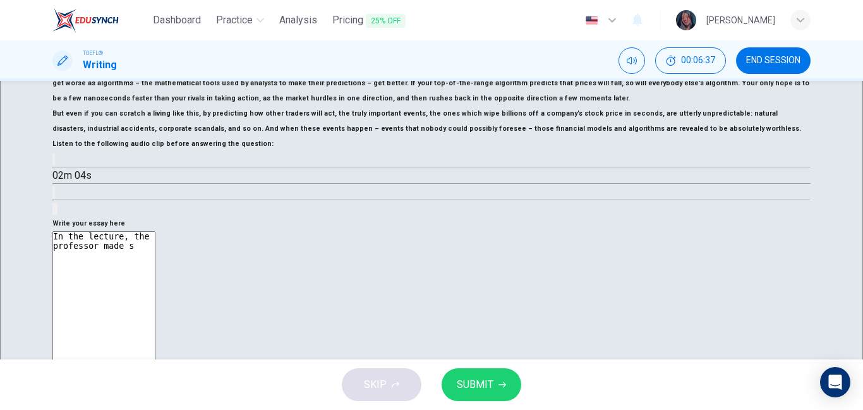
type textarea "In the lecture, the professor made se"
type textarea "x"
type textarea "In the lecture, the professor made sev"
type textarea "x"
type textarea "In the lecture, the professor made seve"
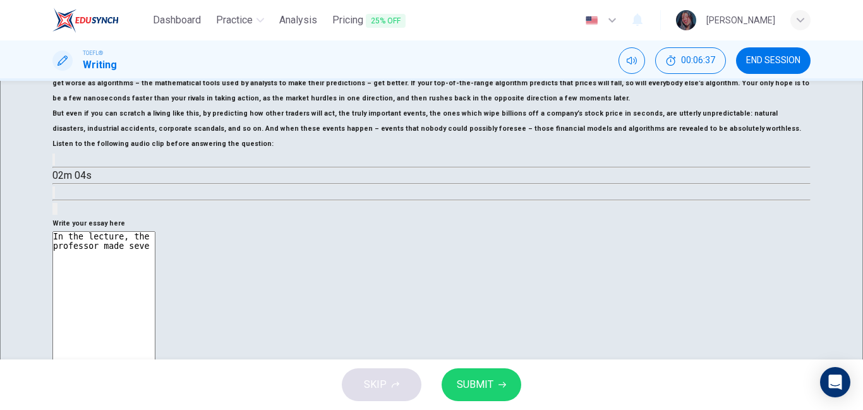
type textarea "x"
type textarea "In the lecture, the professor made sever"
type textarea "x"
type textarea "In the lecture, the professor made severa"
type textarea "x"
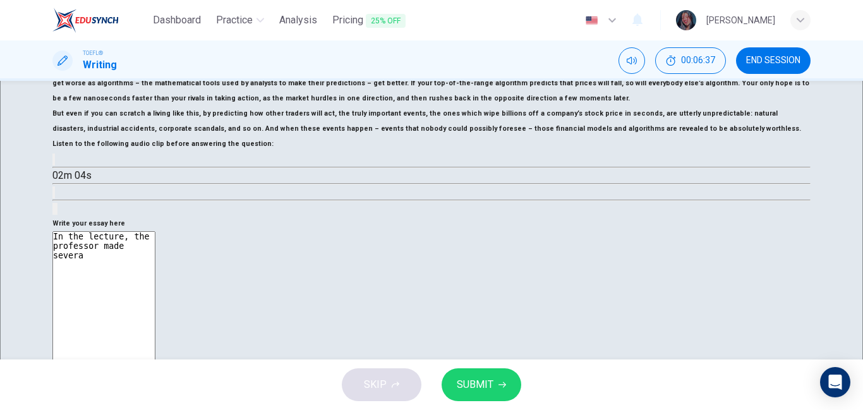
type textarea "In the lecture, the professor made several"
type textarea "x"
type textarea "In the lecture, the professor made several"
type textarea "x"
type textarea "In the lecture, the professor made several p"
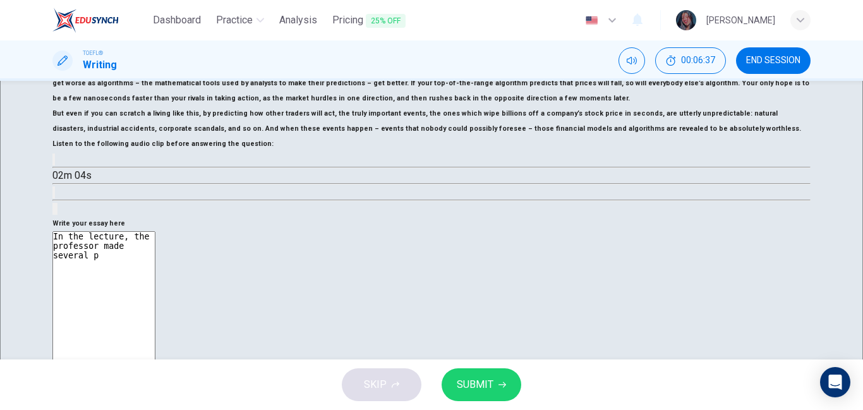
type textarea "x"
type textarea "In the lecture, the professor made several po"
type textarea "x"
type textarea "In the lecture, the professor made several poi"
type textarea "x"
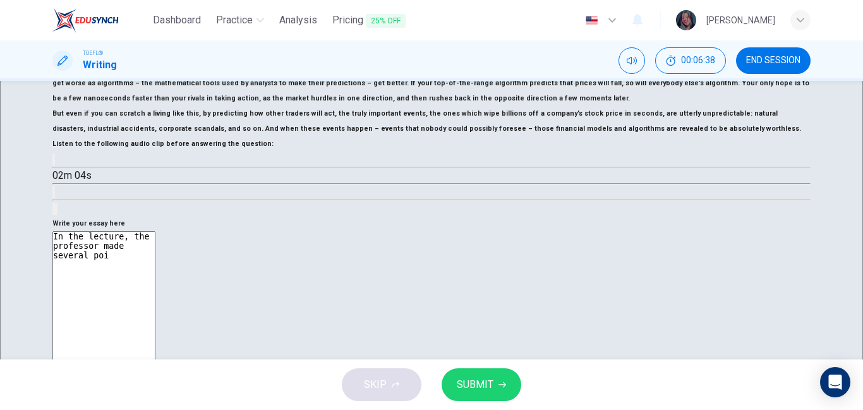
type textarea "In the lecture, the professor made several poin"
type textarea "x"
type textarea "In the lecture, the professor made several point"
type textarea "x"
type textarea "In the lecture, the professor made several points"
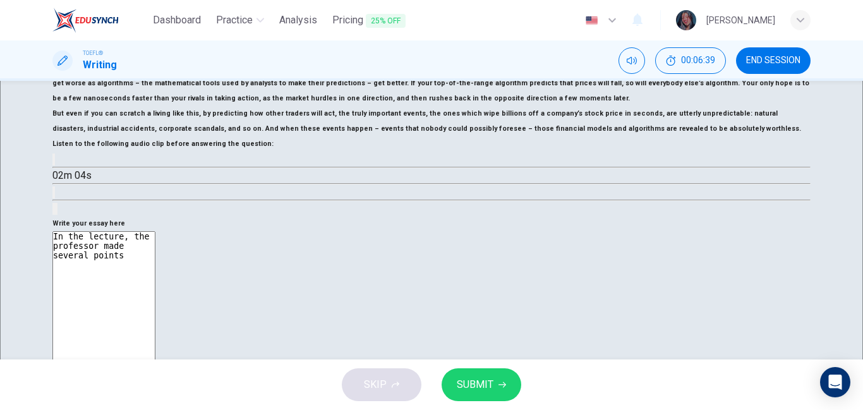
type textarea "x"
type textarea "In the lecture, the professor made several points"
type textarea "x"
type textarea "In the lecture, the professor made several points av"
type textarea "x"
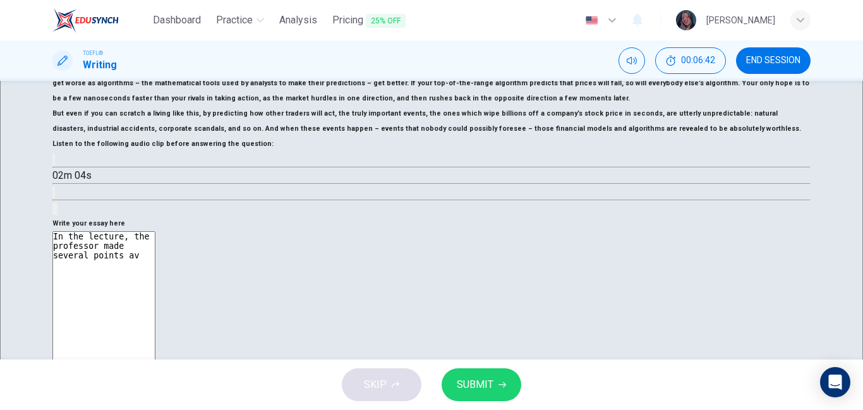
type textarea "In the lecture, the professor made several points a"
type textarea "x"
type textarea "In the lecture, the professor made several points ab"
type textarea "x"
type textarea "In the lecture, the professor made several points abo"
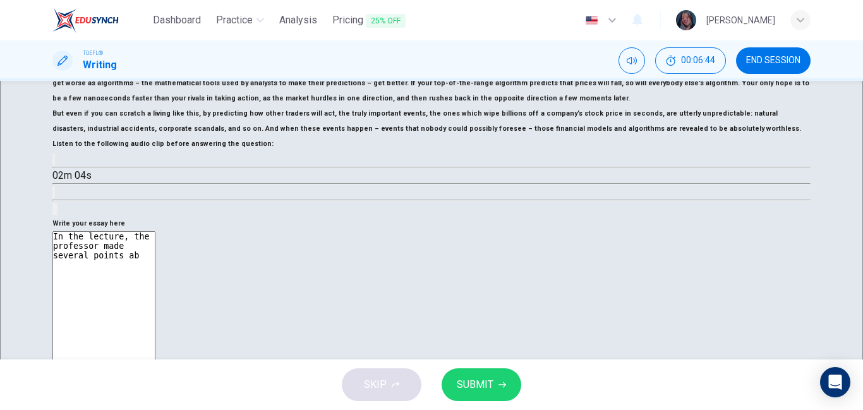
type textarea "x"
type textarea "In the lecture, the professor made several points abou"
type textarea "x"
type textarea "In the lecture, the professor made several points about"
type textarea "x"
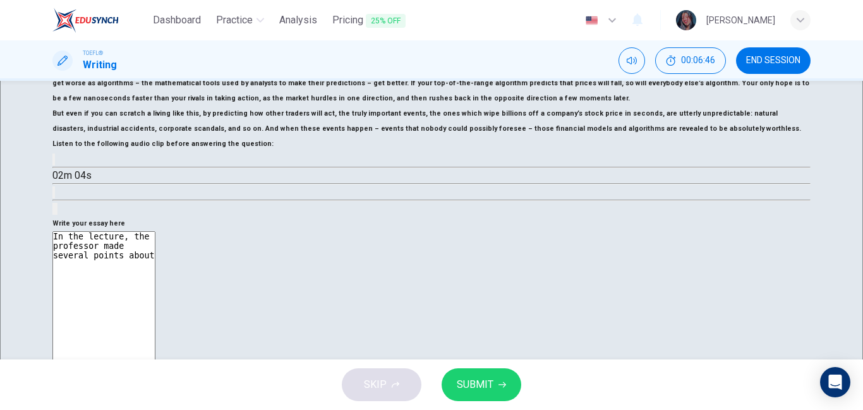
type textarea "In the lecture, the professor made several points about"
type textarea "x"
type textarea "In the lecture, the professor made several points about f"
type textarea "x"
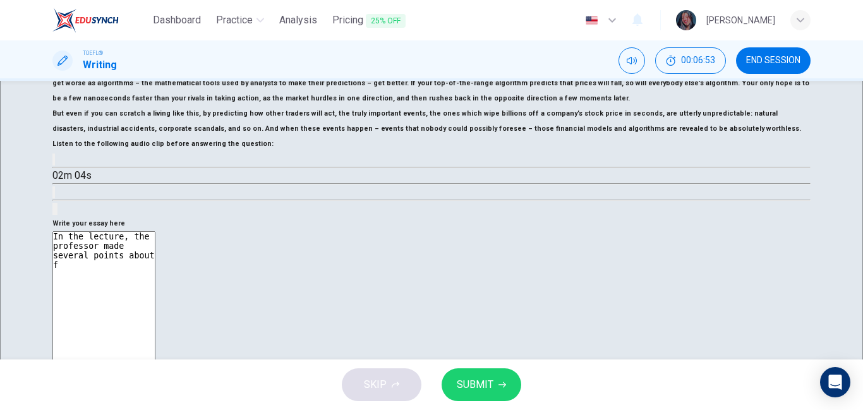
type textarea "In the lecture, the professor made several points about fo"
type textarea "x"
type textarea "In the lecture, the professor made several points about for"
type textarea "x"
type textarea "In the lecture, the professor made several points about fore"
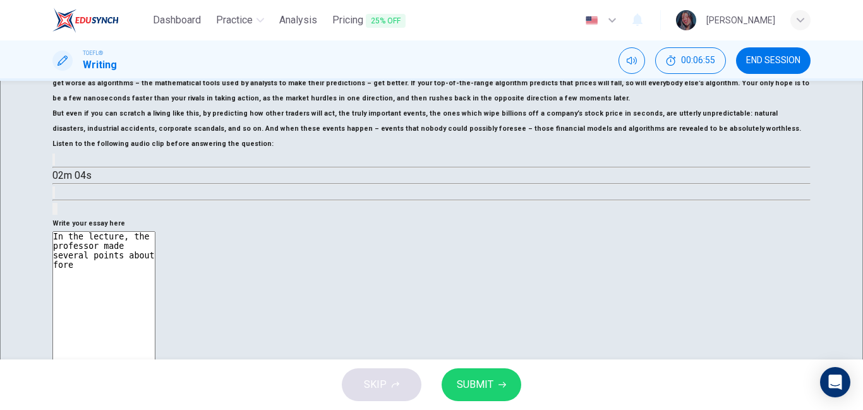
type textarea "x"
type textarea "In the lecture, the professor made several points about fores"
type textarea "x"
type textarea "In the lecture, the professor made several points about foresc"
type textarea "x"
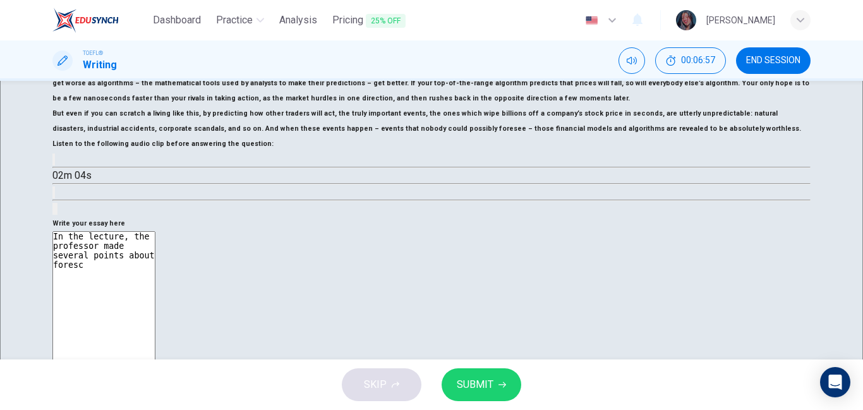
type textarea "In the lecture, the professor made several points about fores"
type textarea "x"
type textarea "In the lecture, the professor made several points about fore"
type textarea "x"
type textarea "In the lecture, the professor made several points about for"
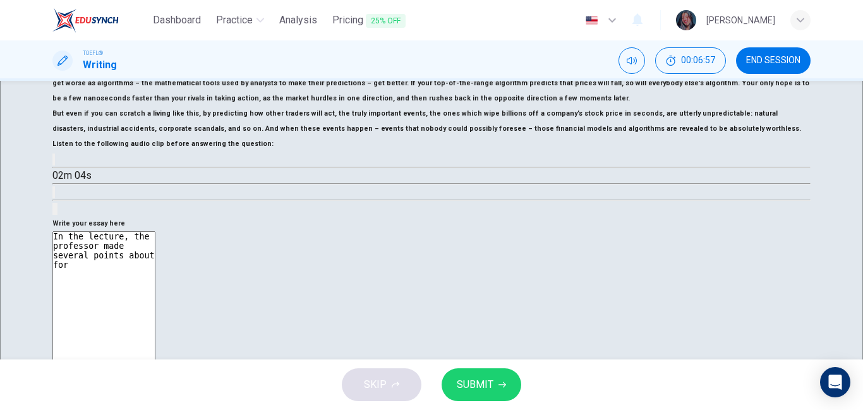
type textarea "x"
type textarea "In the lecture, the professor made several points about fore"
type textarea "x"
type textarea "In the lecture, the professor made several points about forec"
type textarea "x"
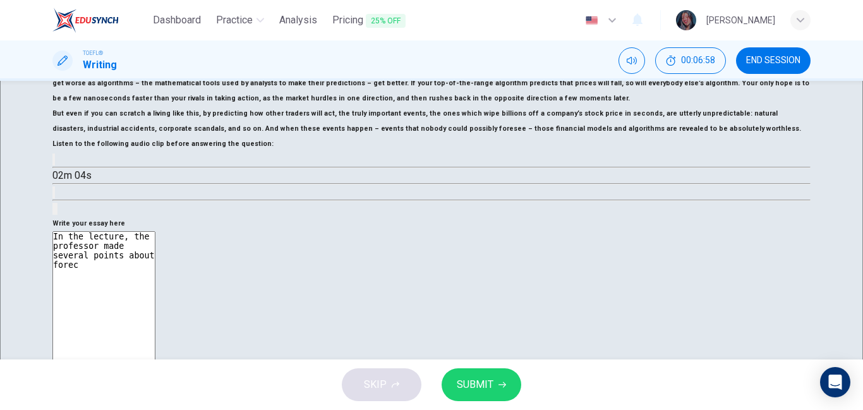
type textarea "In the lecture, the professor made several points about foreca"
type textarea "x"
type textarea "In the lecture, the professor made several points about forecat"
type textarea "x"
type textarea "In the lecture, the professor made several points about foreca"
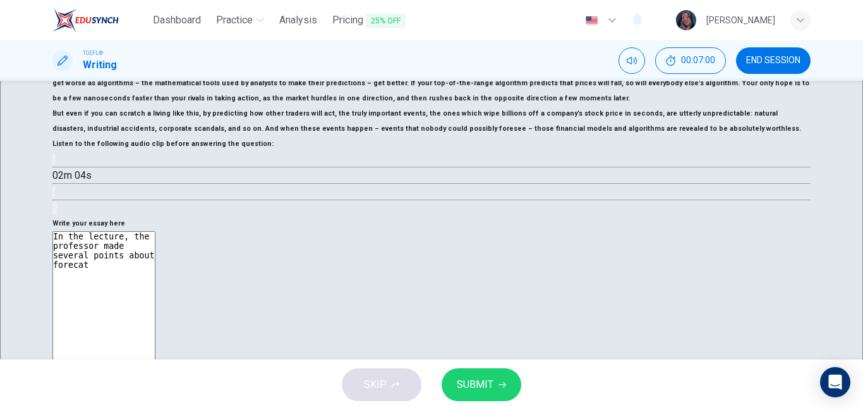
type textarea "x"
type textarea "In the lecture, the professor made several points about forecas"
type textarea "x"
type textarea "In the lecture, the professor made several points about forecast"
type textarea "x"
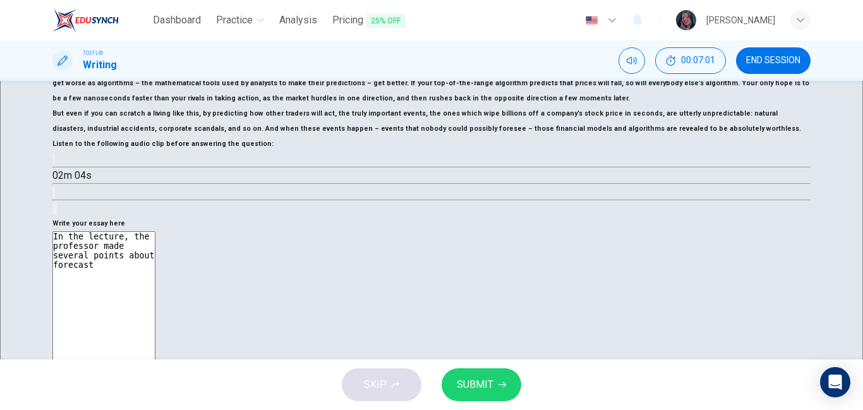
type textarea "In the lecture, the professor made several points about forecasti"
type textarea "x"
type textarea "In the lecture, the professor made several points about forecastin"
type textarea "x"
click at [155, 231] on textarea "In the lecture, the professor made several points about forecasting" at bounding box center [103, 411] width 103 height 360
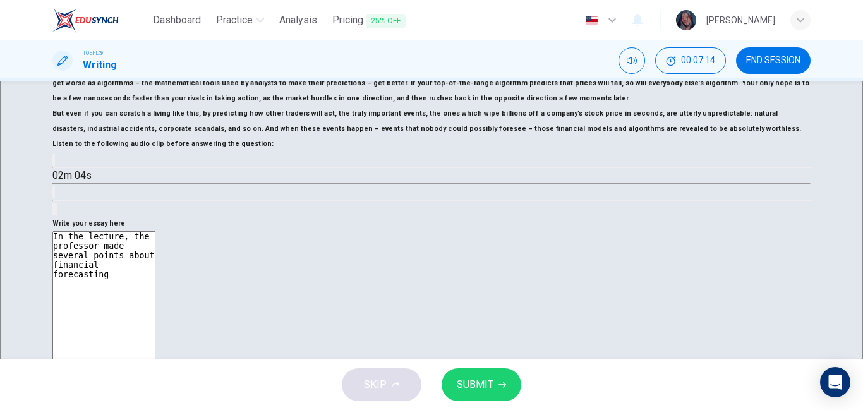
click at [155, 231] on textarea "In the lecture, the professor made several points about financial forecasting" at bounding box center [103, 411] width 103 height 360
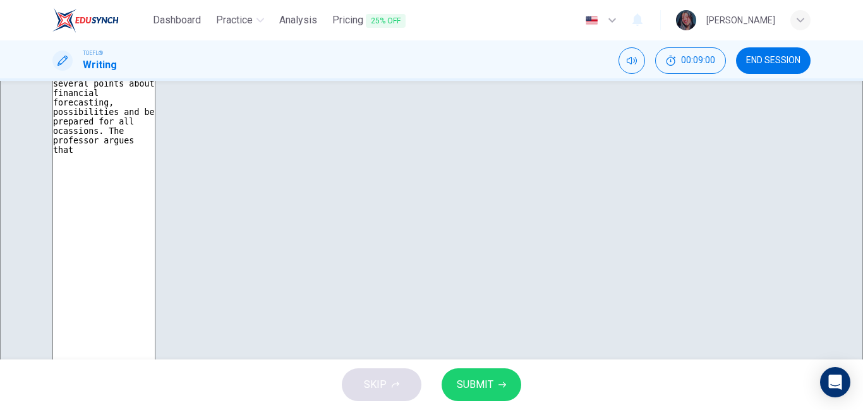
scroll to position [51, 0]
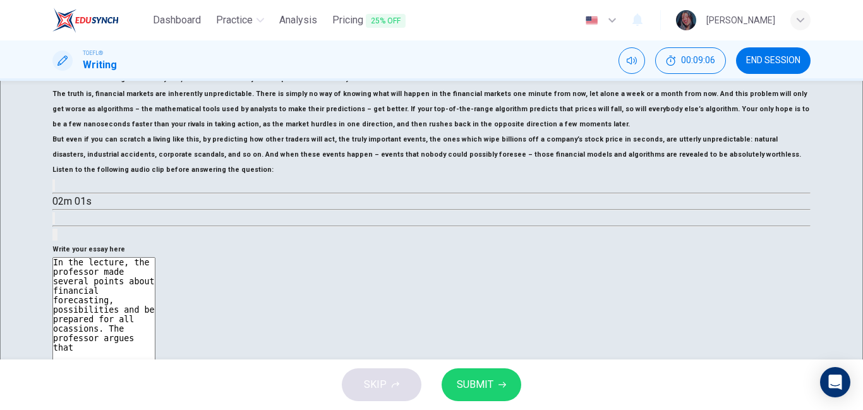
scroll to position [226, 0]
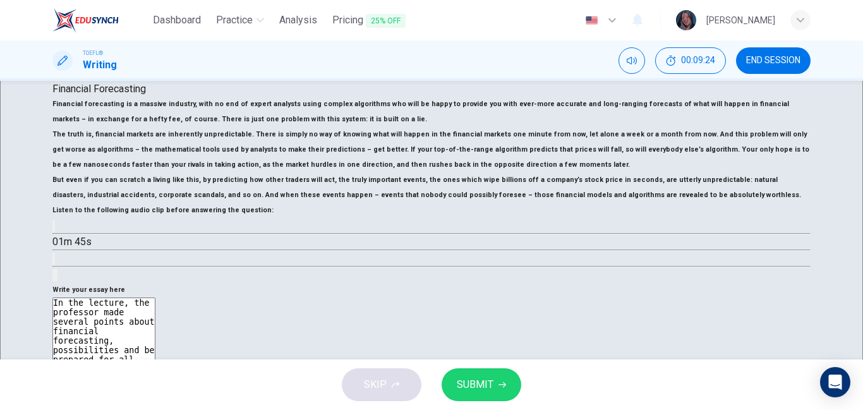
scroll to position [215, 0]
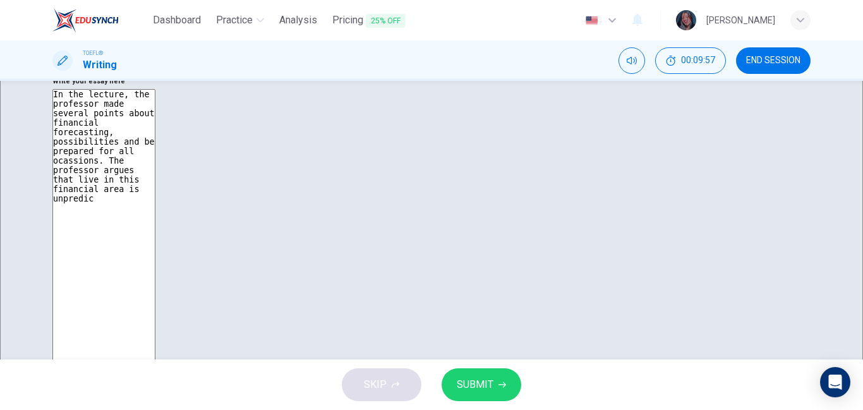
scroll to position [445, 0]
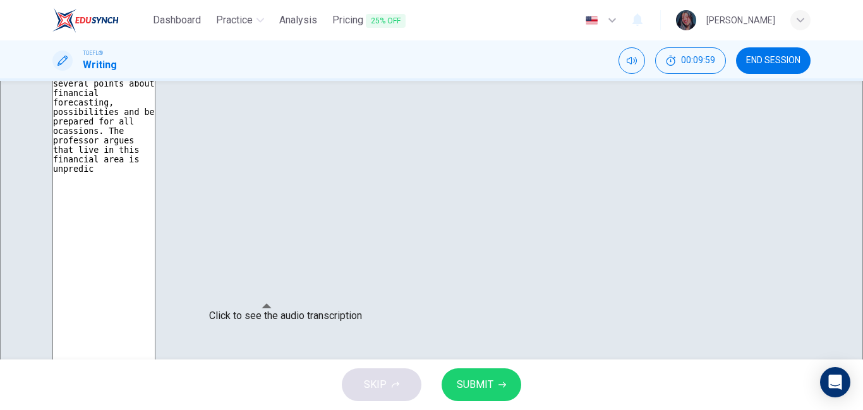
click at [54, 23] on icon "Click to see the audio transcription" at bounding box center [54, 23] width 0 height 0
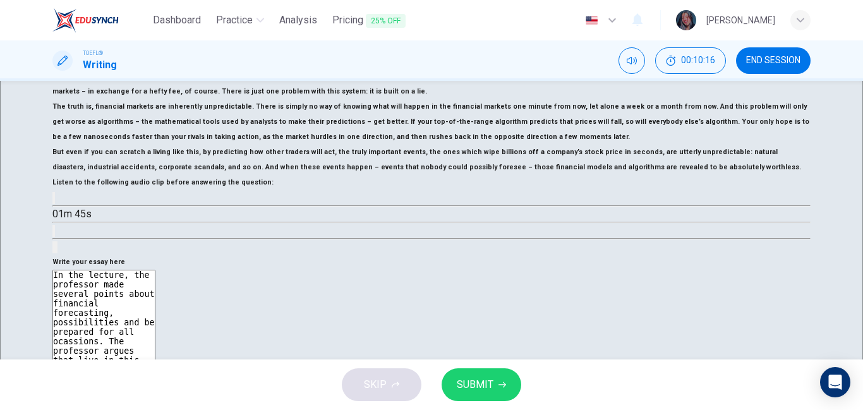
scroll to position [233, 0]
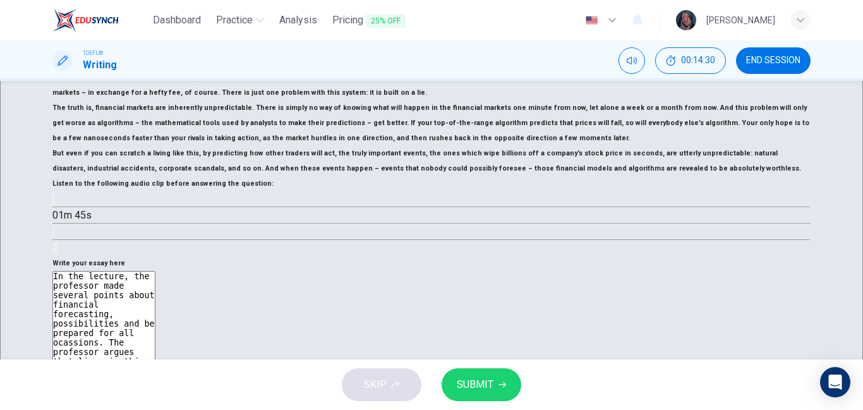
drag, startPoint x: 573, startPoint y: 198, endPoint x: 556, endPoint y: 198, distance: 16.4
drag, startPoint x: 410, startPoint y: 292, endPoint x: 405, endPoint y: 358, distance: 65.9
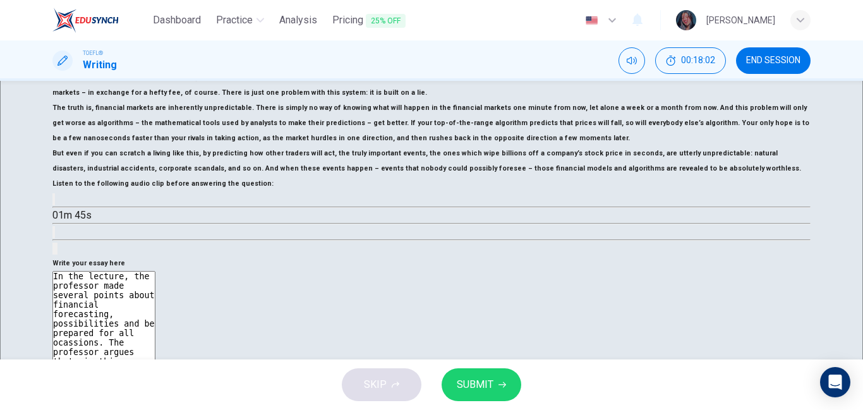
click at [405, 256] on div "Financial Forecasting Financial forecasting is a massive industry, with no end …" at bounding box center [431, 155] width 758 height 201
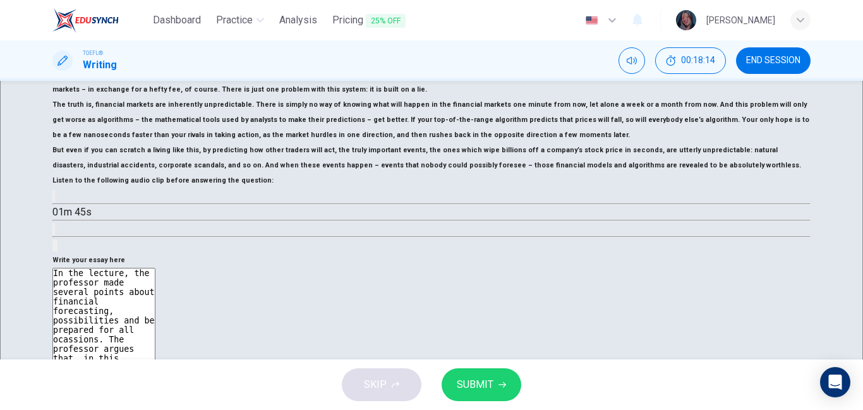
scroll to position [240, 0]
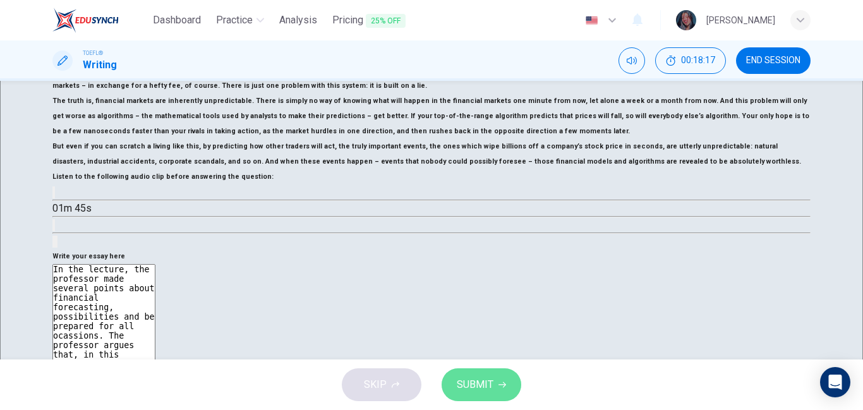
click at [481, 388] on span "SUBMIT" at bounding box center [475, 385] width 37 height 18
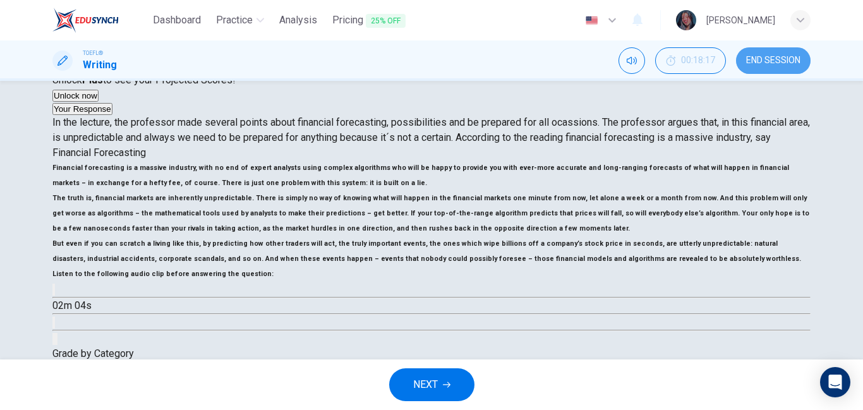
click at [776, 68] on button "END SESSION" at bounding box center [773, 60] width 75 height 27
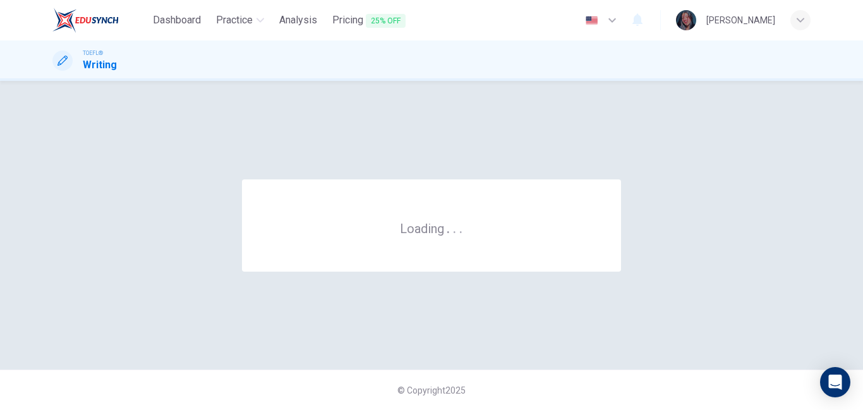
scroll to position [0, 0]
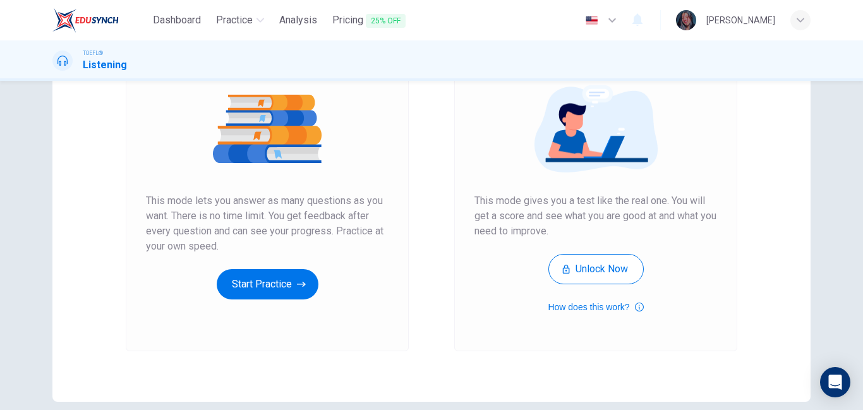
scroll to position [165, 0]
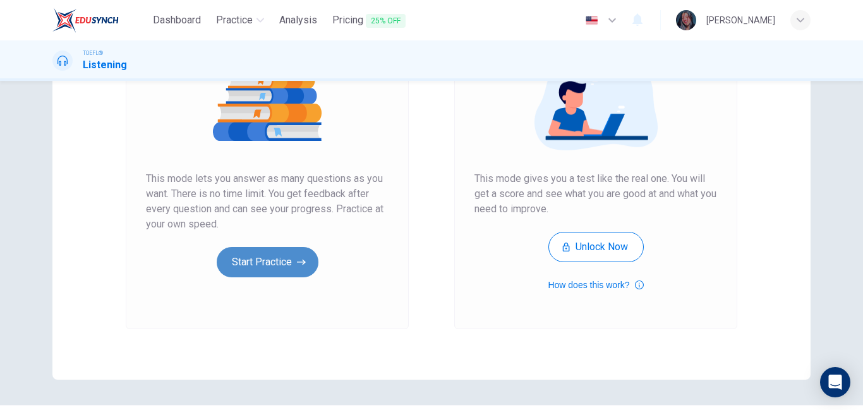
click at [300, 266] on icon "button" at bounding box center [301, 262] width 9 height 13
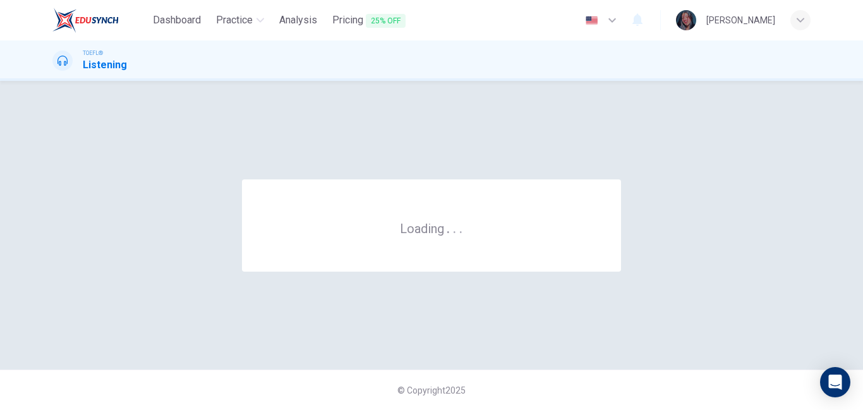
scroll to position [0, 0]
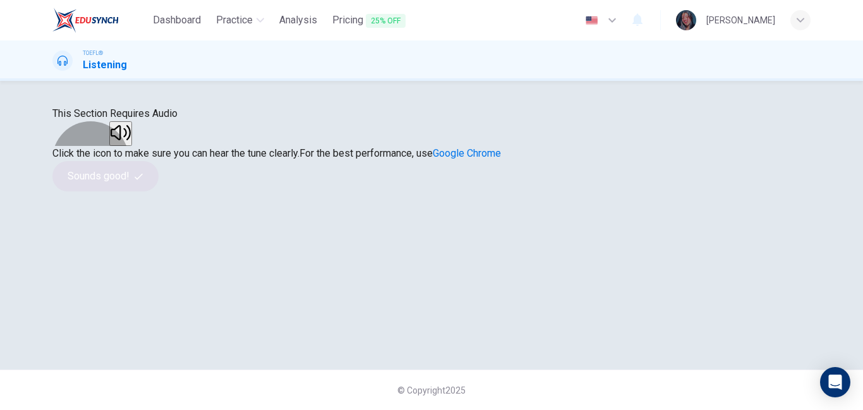
click at [131, 143] on icon "button" at bounding box center [120, 132] width 20 height 20
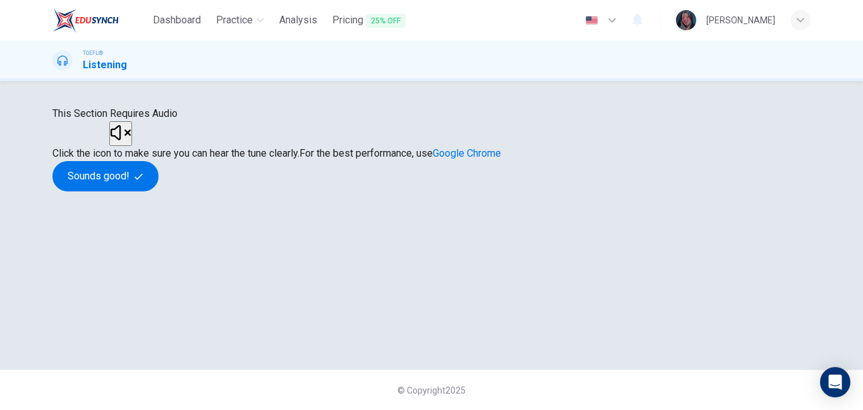
scroll to position [129, 0]
click at [158, 191] on button "Sounds good!" at bounding box center [105, 176] width 106 height 30
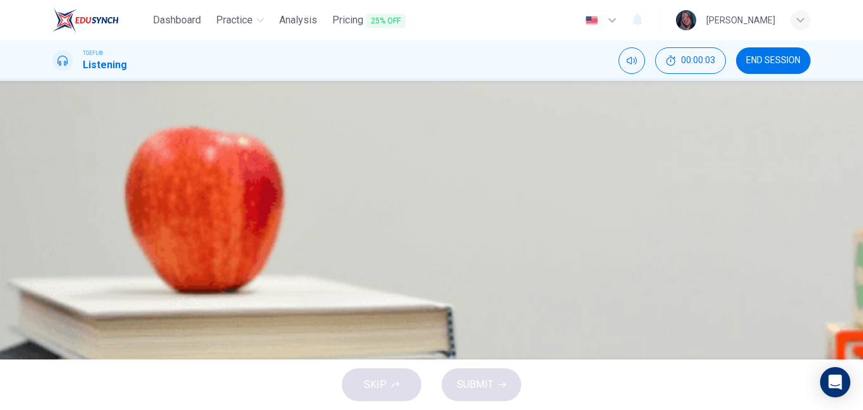
scroll to position [47, 0]
click at [64, 271] on icon "button" at bounding box center [62, 276] width 10 height 10
click at [86, 271] on span at bounding box center [82, 275] width 8 height 8
click at [441, 199] on button "C To illustrate how caches indicate the path traversed by the Clovis people" at bounding box center [431, 183] width 758 height 32
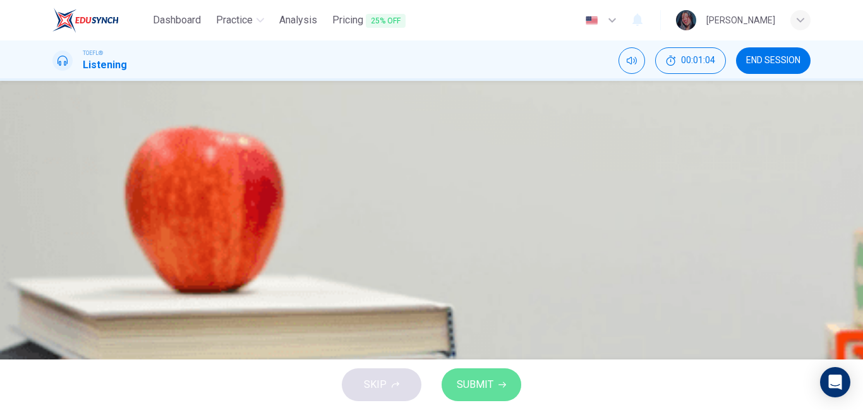
click at [478, 385] on span "SUBMIT" at bounding box center [475, 385] width 37 height 18
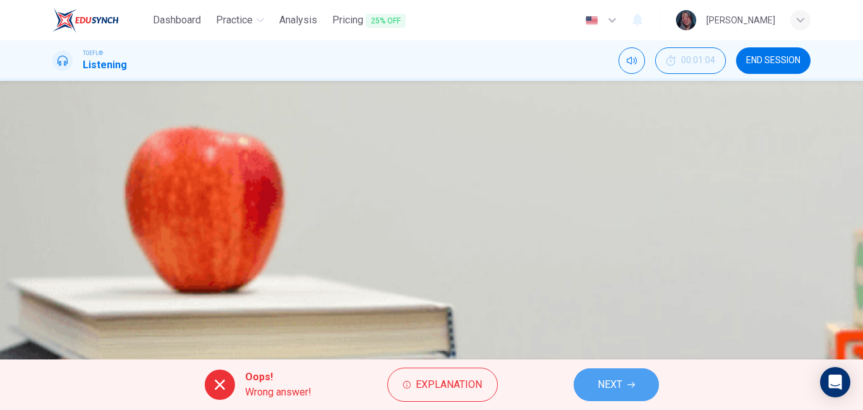
click at [619, 390] on span "NEXT" at bounding box center [609, 385] width 25 height 18
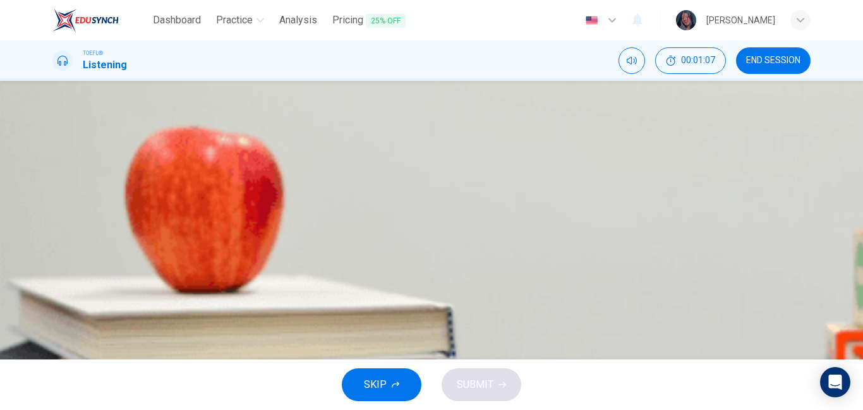
click at [59, 246] on button "button" at bounding box center [62, 256] width 20 height 20
type input "11"
